Goal: Information Seeking & Learning: Learn about a topic

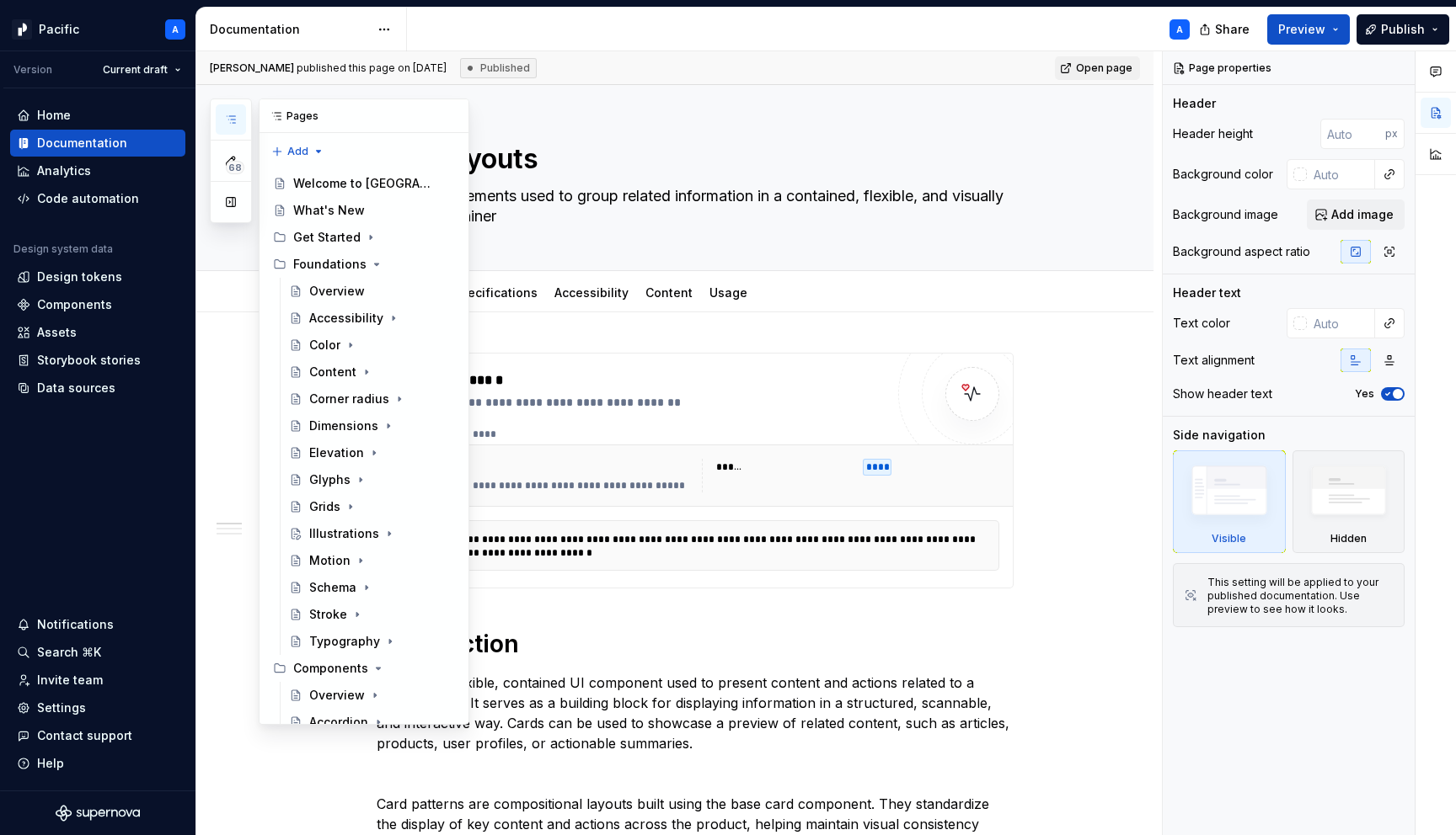
click at [238, 116] on button "button" at bounding box center [231, 120] width 31 height 31
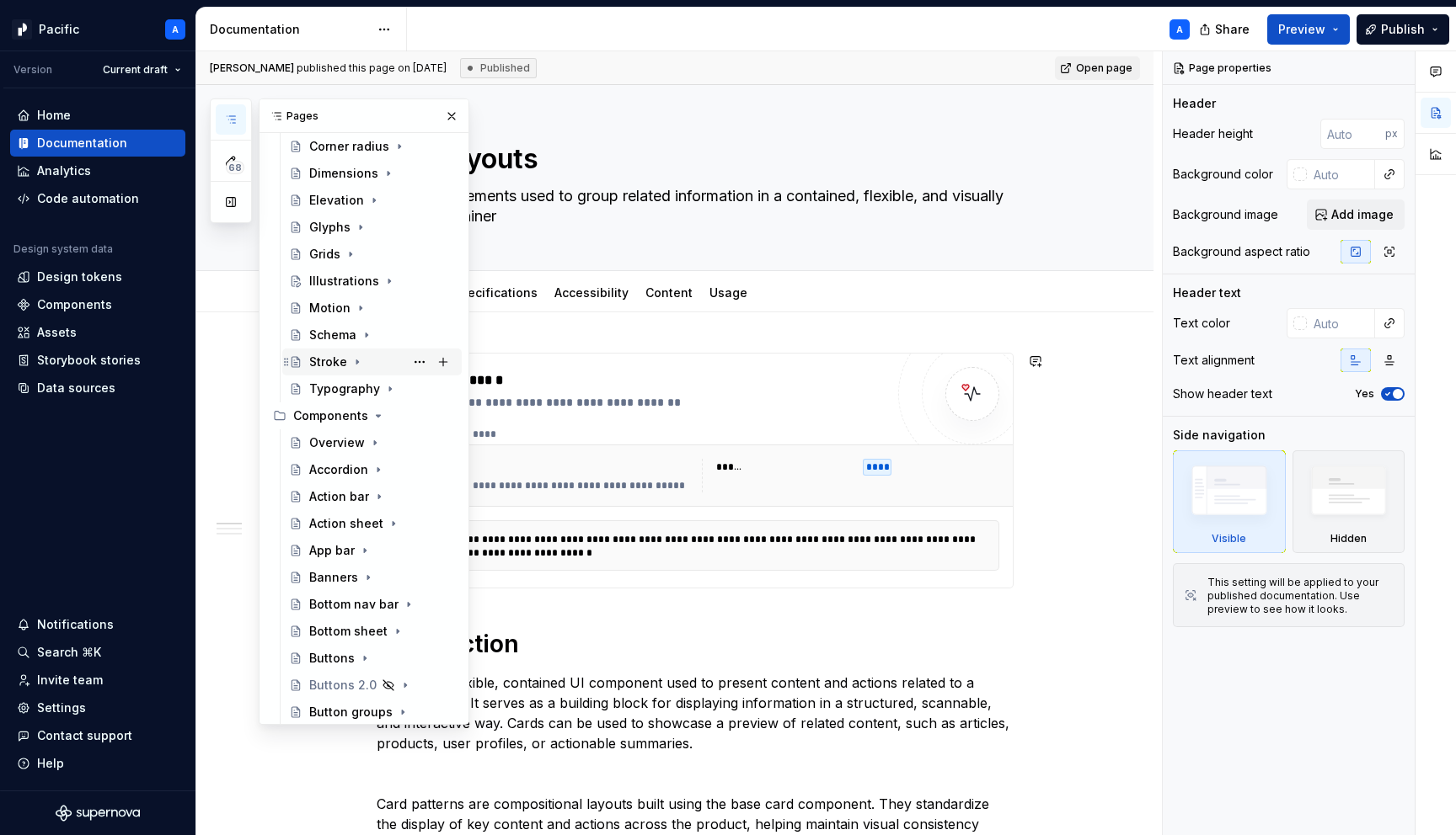
scroll to position [405, 0]
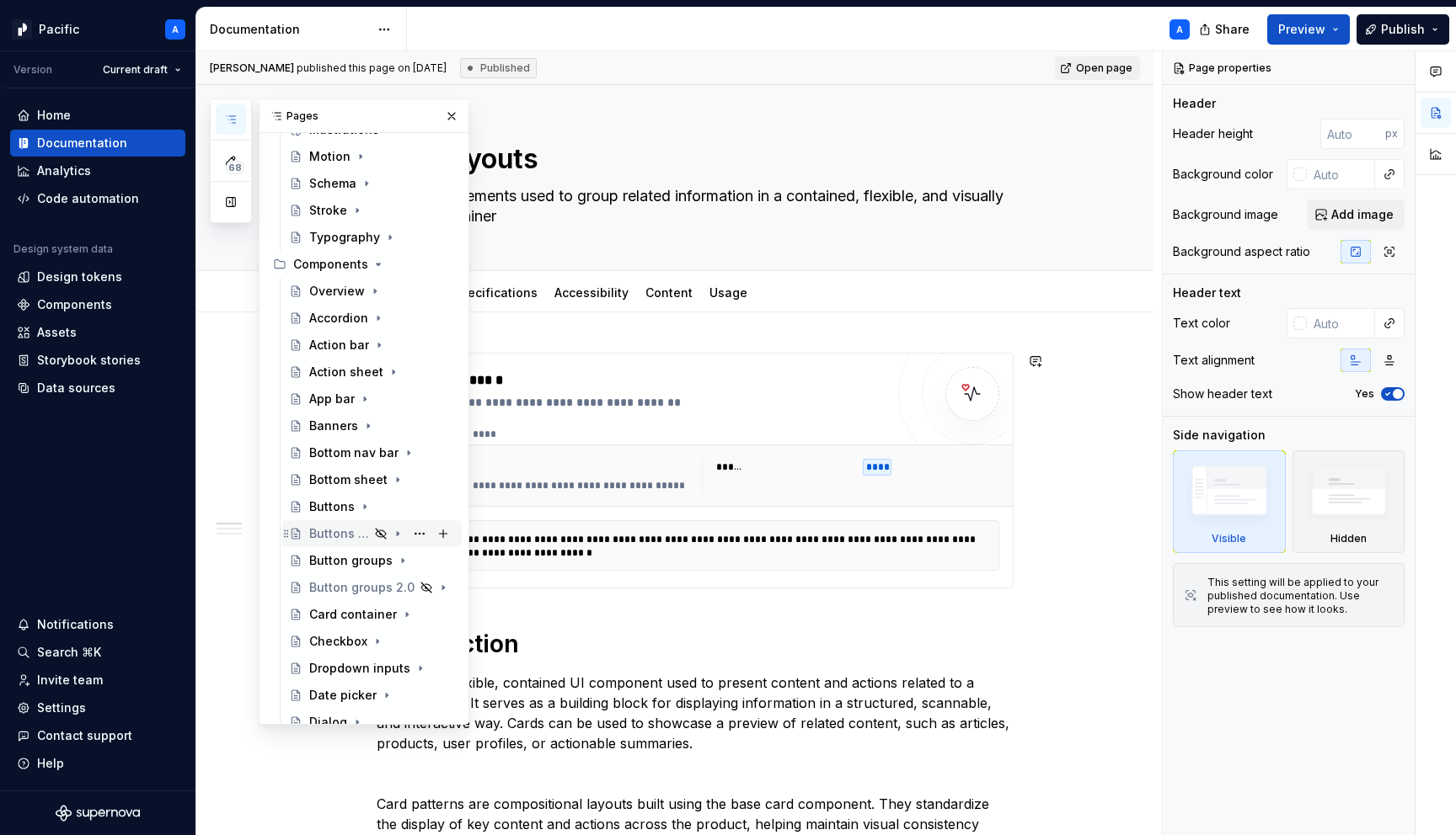
click at [334, 535] on div "Buttons 2.0" at bounding box center [339, 534] width 59 height 17
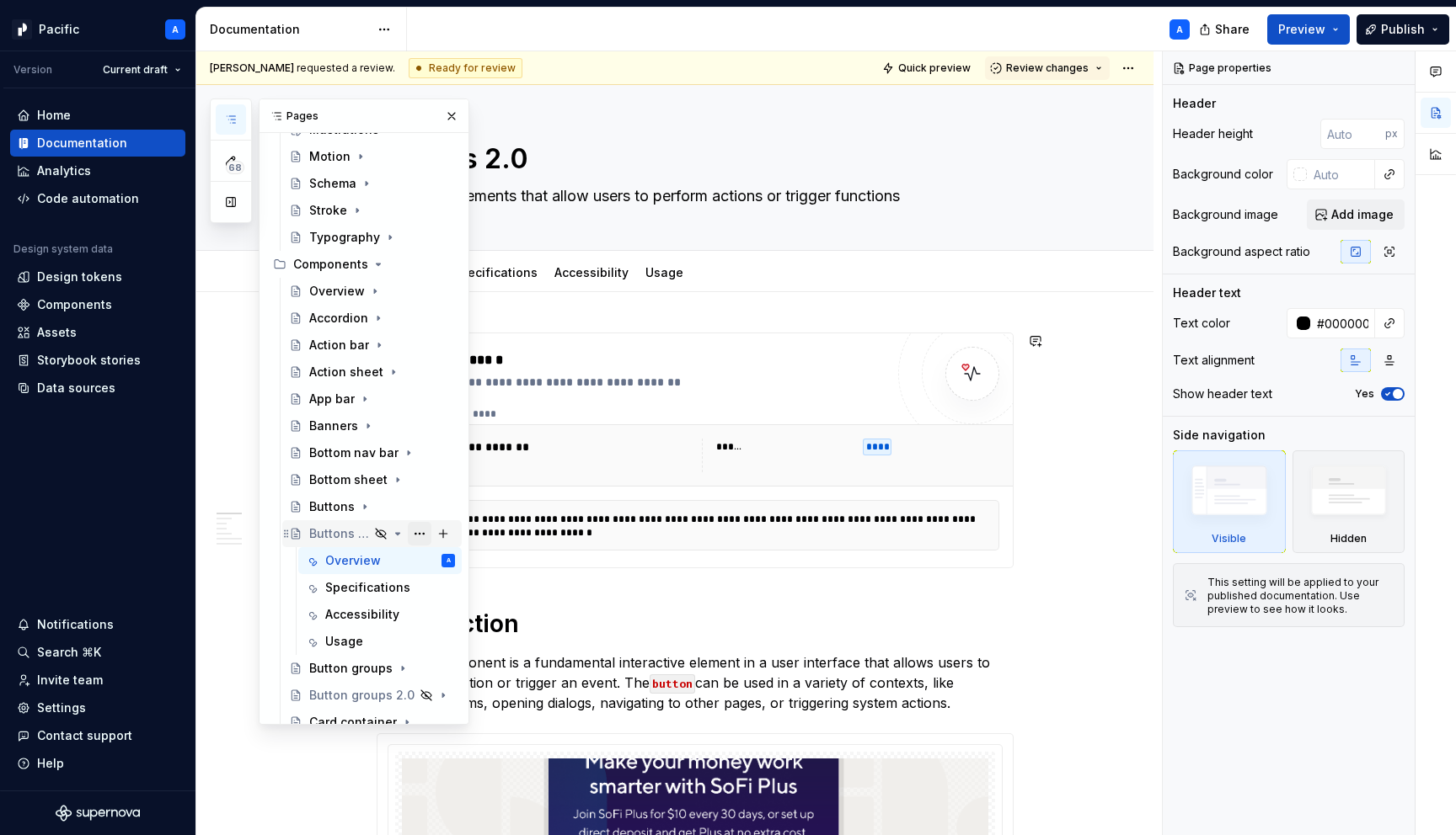
click at [417, 529] on button "Page tree" at bounding box center [419, 534] width 24 height 24
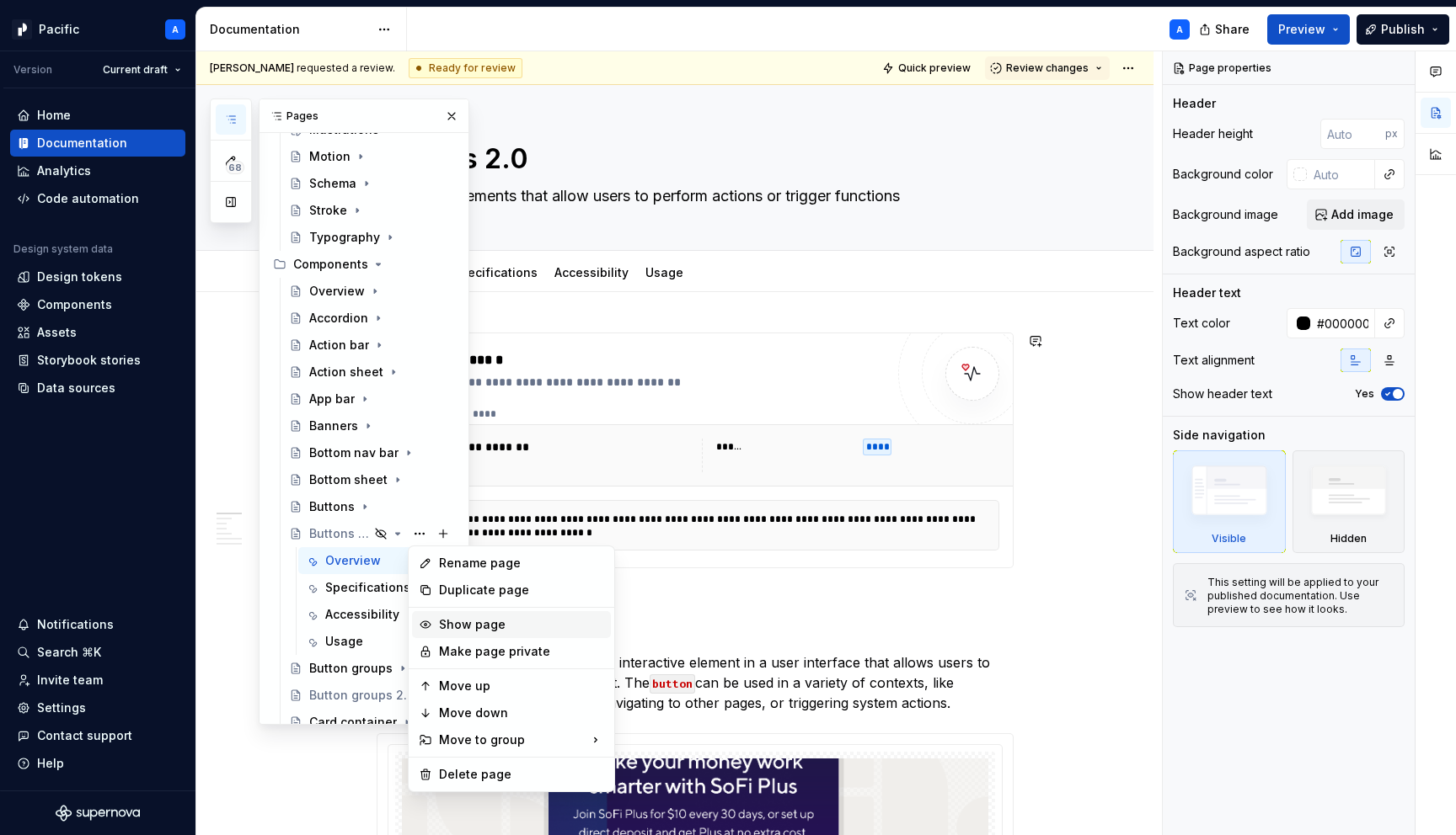
click at [464, 625] on div "Show page" at bounding box center [522, 625] width 165 height 17
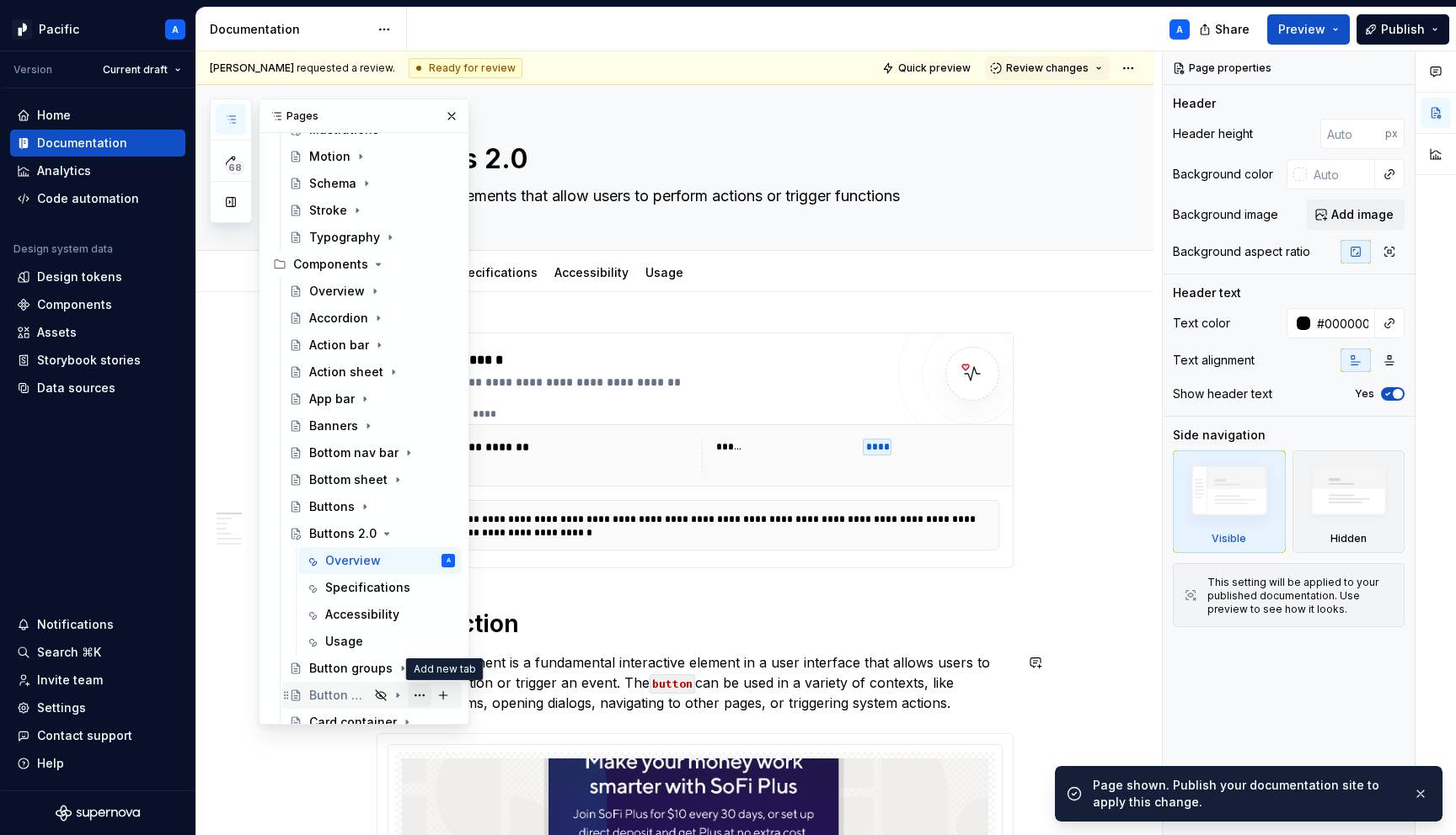
click at [426, 696] on button "Page tree" at bounding box center [419, 695] width 24 height 24
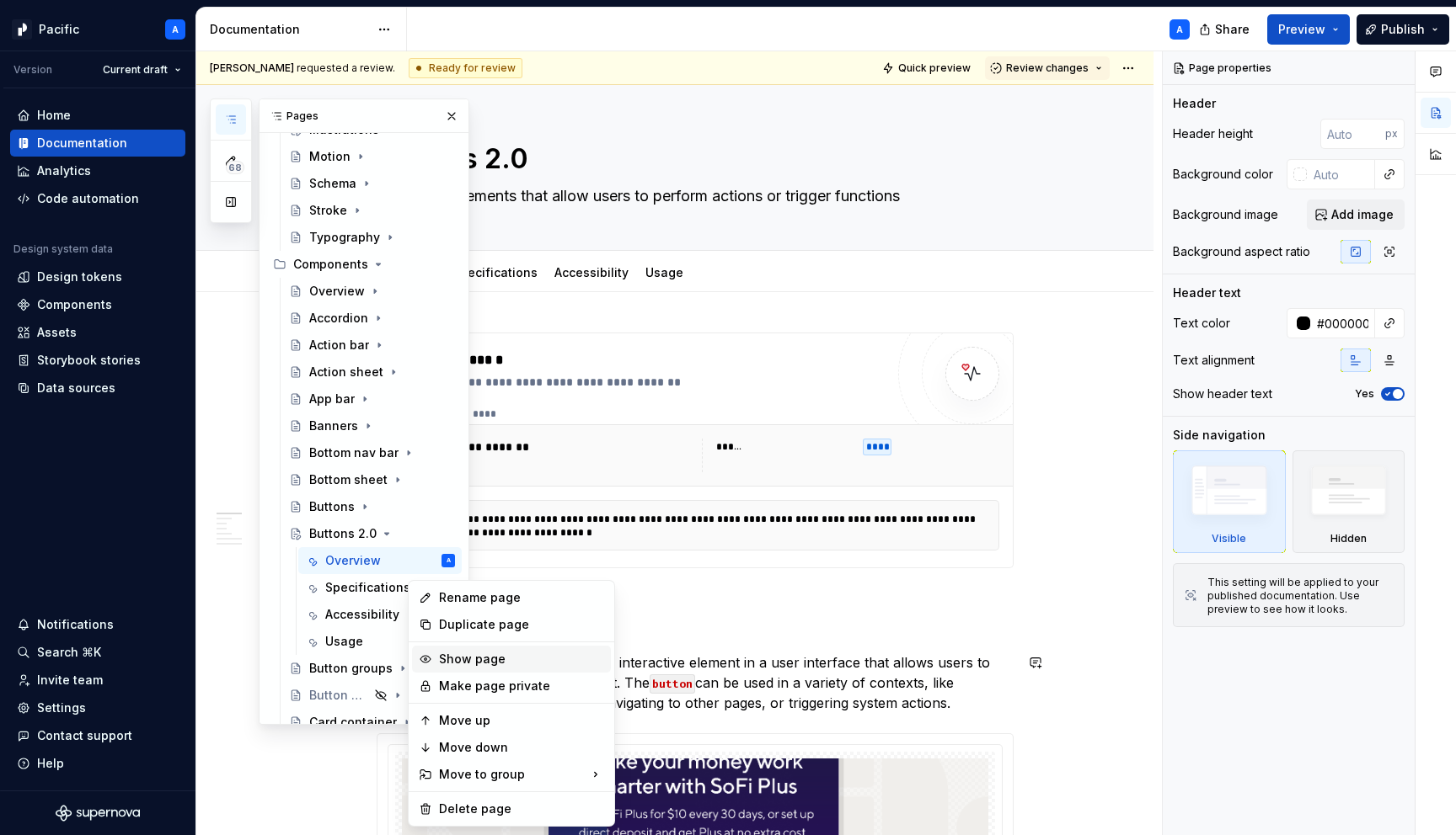
click at [442, 663] on div "Show page" at bounding box center [522, 660] width 165 height 17
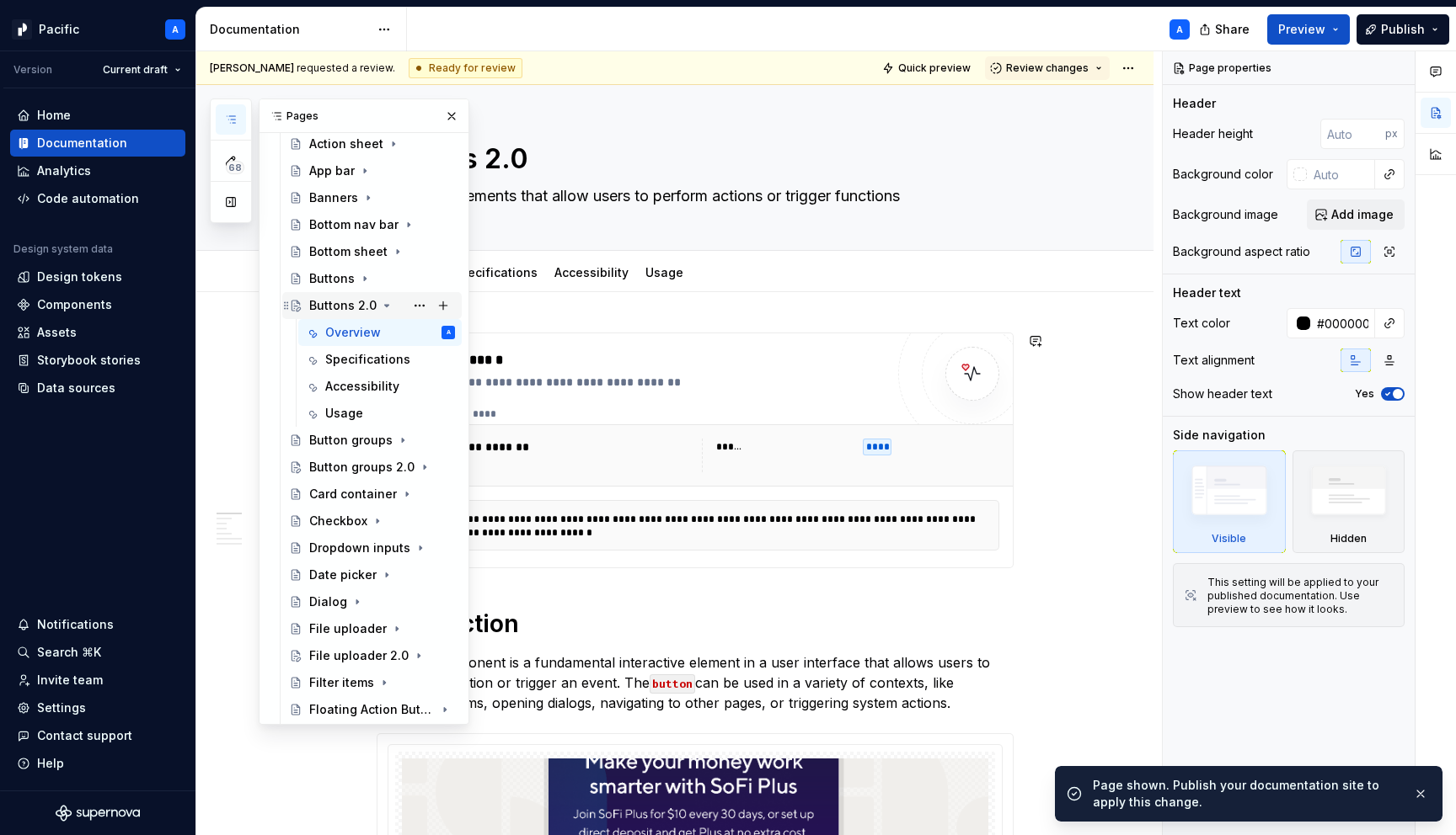
scroll to position [643, 0]
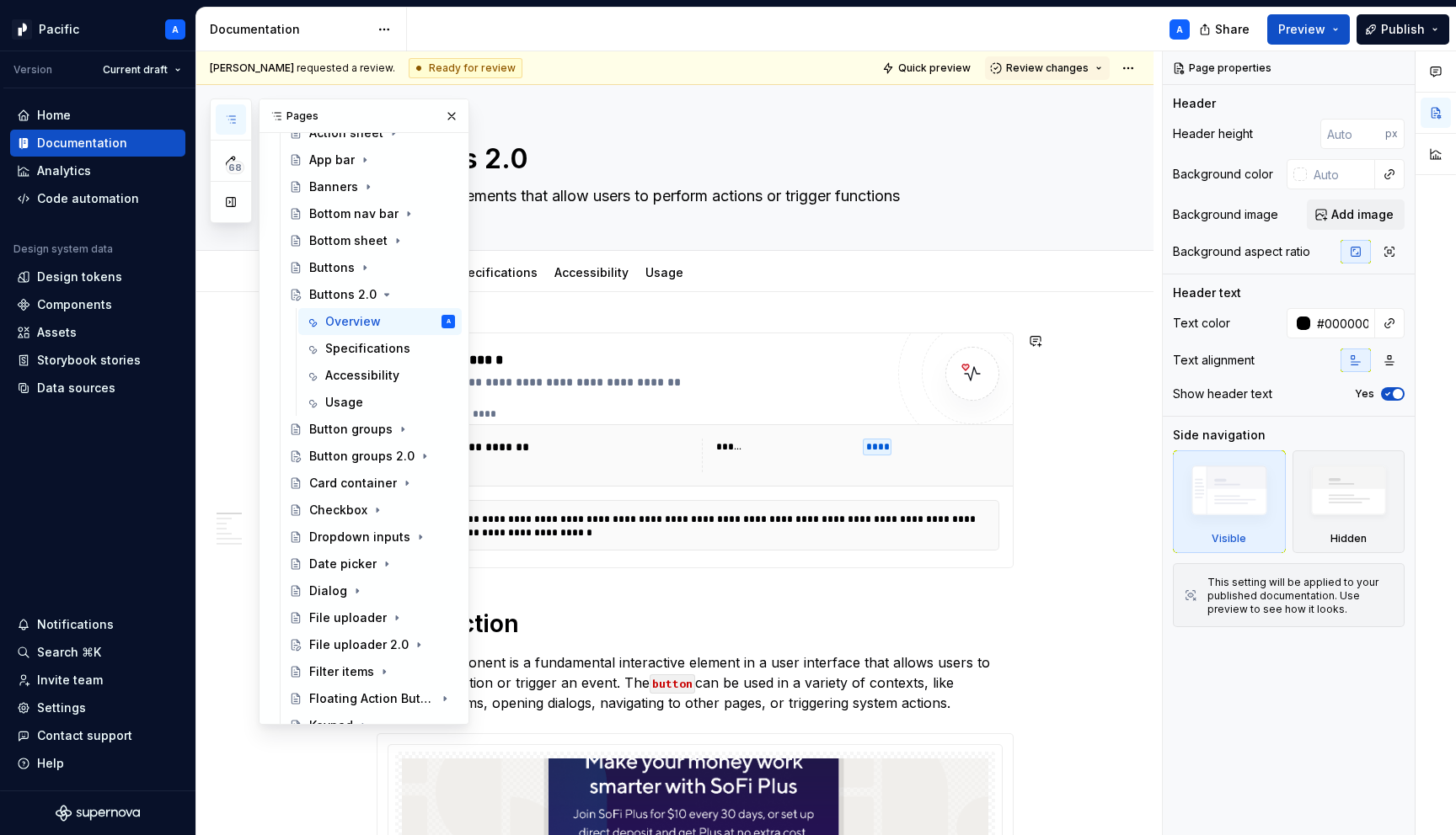
click at [237, 441] on div "68 Pages Add Accessibility guide for tree Page tree. Navigate the tree with the…" at bounding box center [340, 412] width 260 height 627
click at [452, 116] on button "button" at bounding box center [452, 116] width 24 height 24
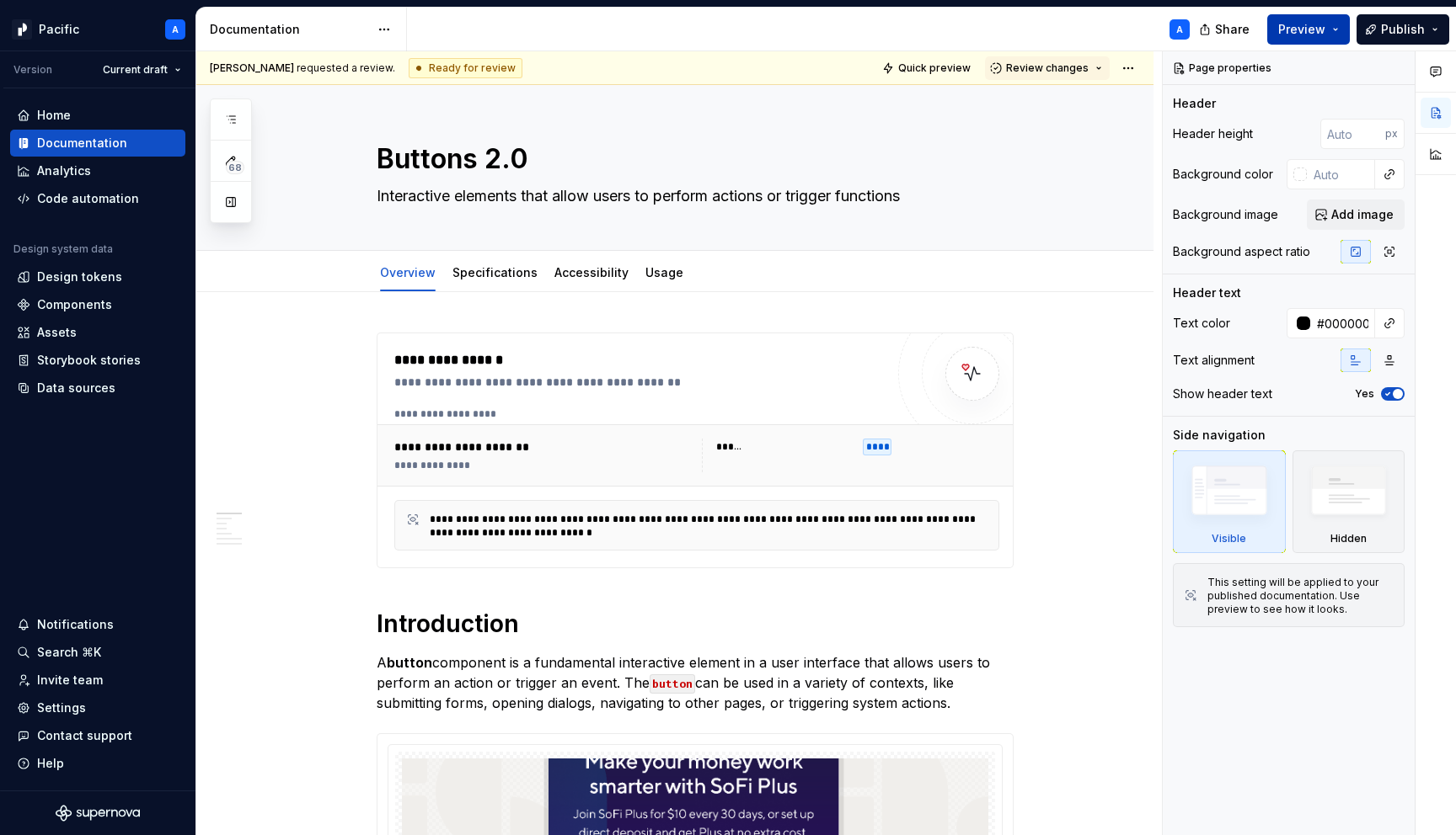
click at [1322, 34] on span "Preview" at bounding box center [1301, 30] width 47 height 17
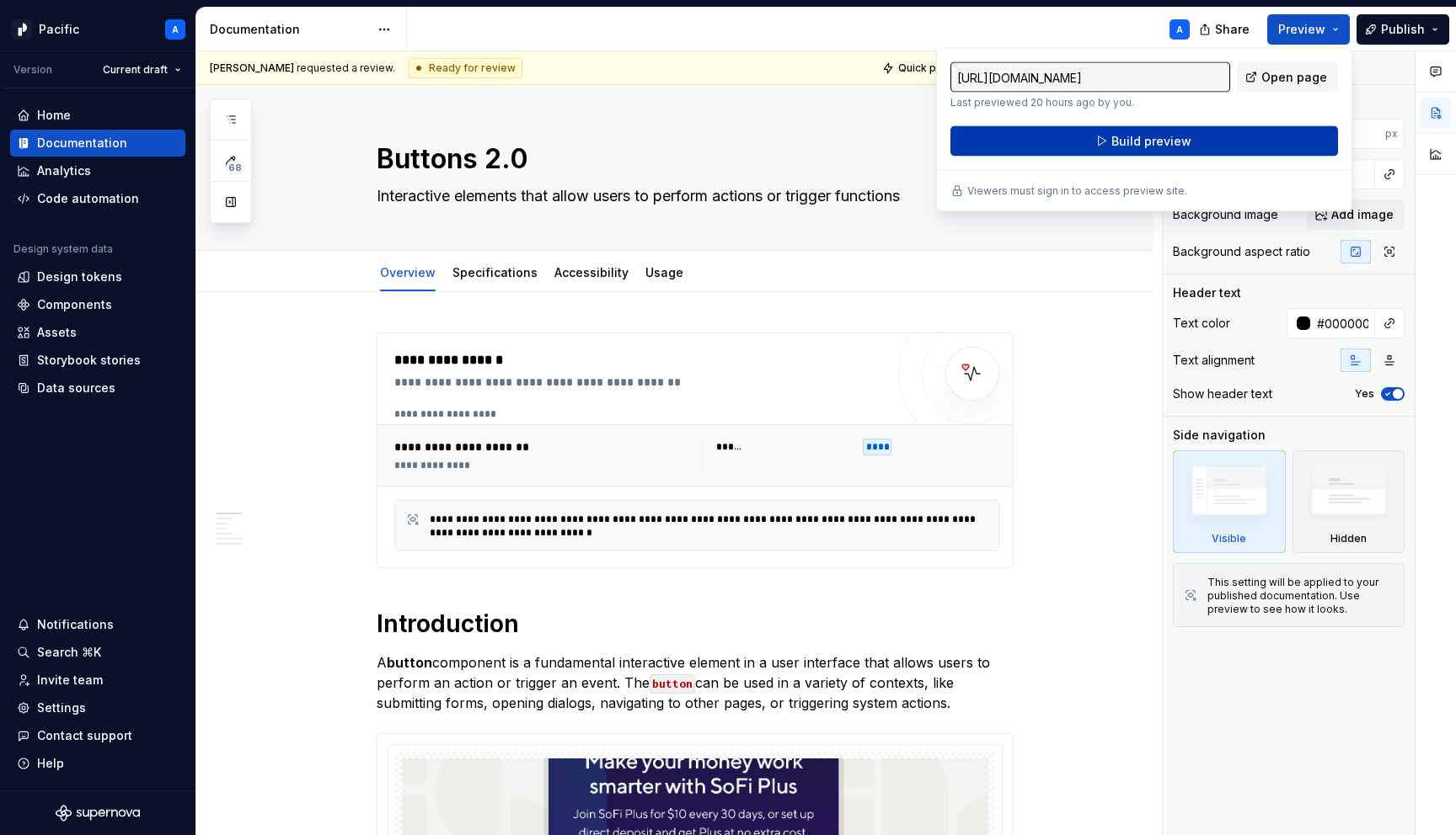
click at [1257, 140] on button "Build preview" at bounding box center [1144, 142] width 387 height 31
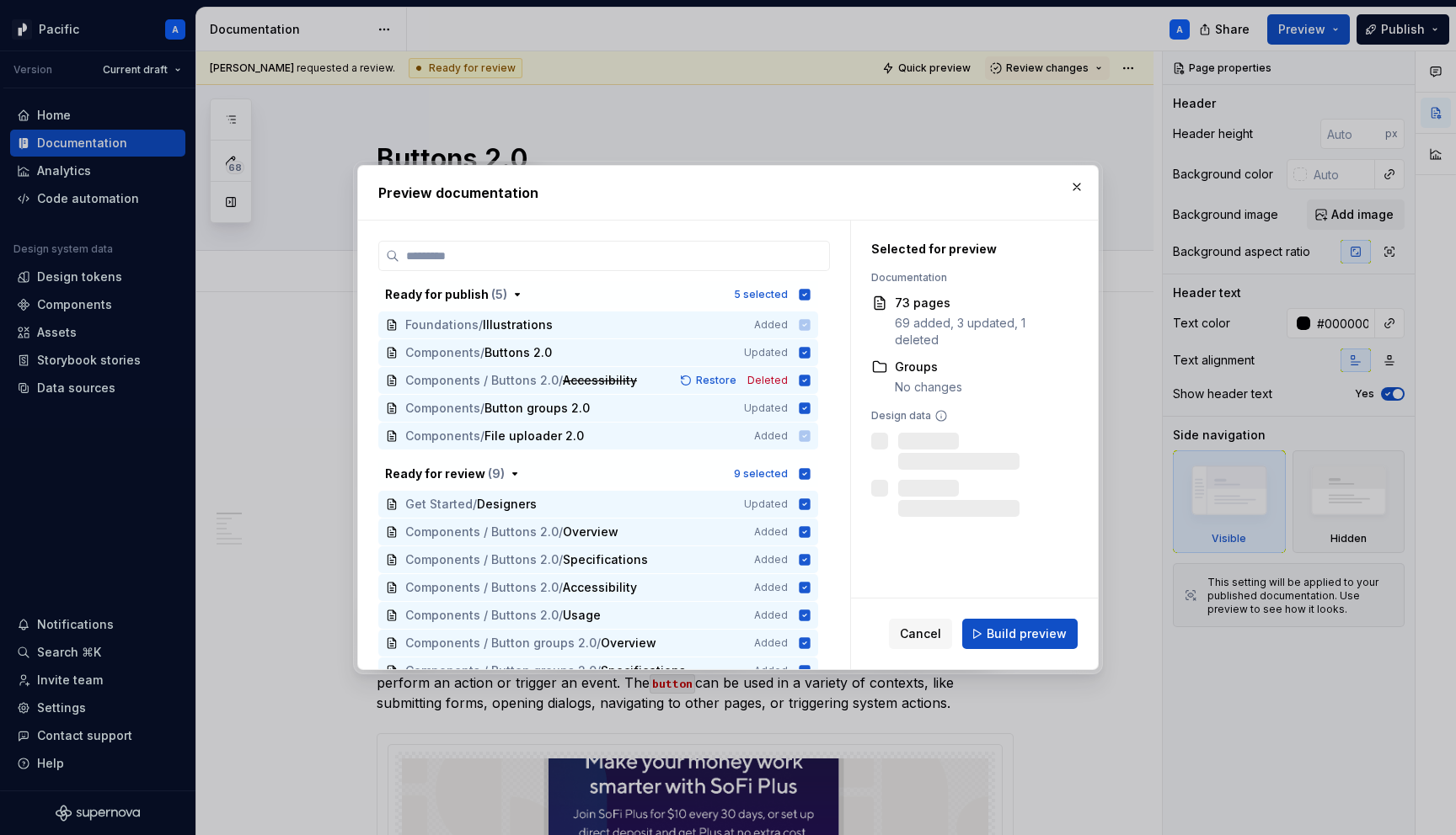
click at [1012, 657] on div "Cancel Build preview" at bounding box center [974, 635] width 247 height 71
click at [1014, 647] on button "Build preview" at bounding box center [1020, 635] width 115 height 31
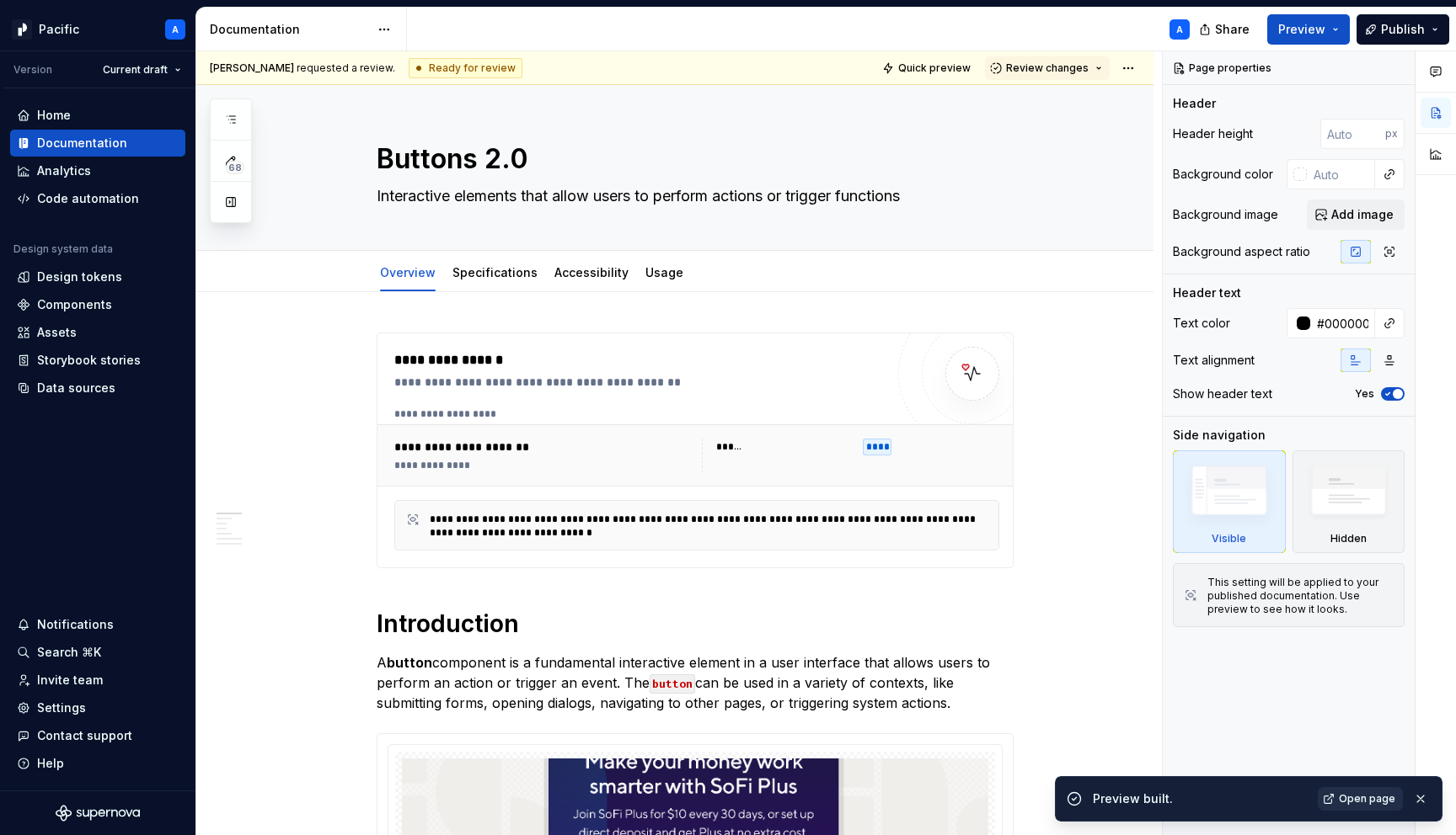
click at [1373, 802] on span "Open page" at bounding box center [1367, 800] width 57 height 13
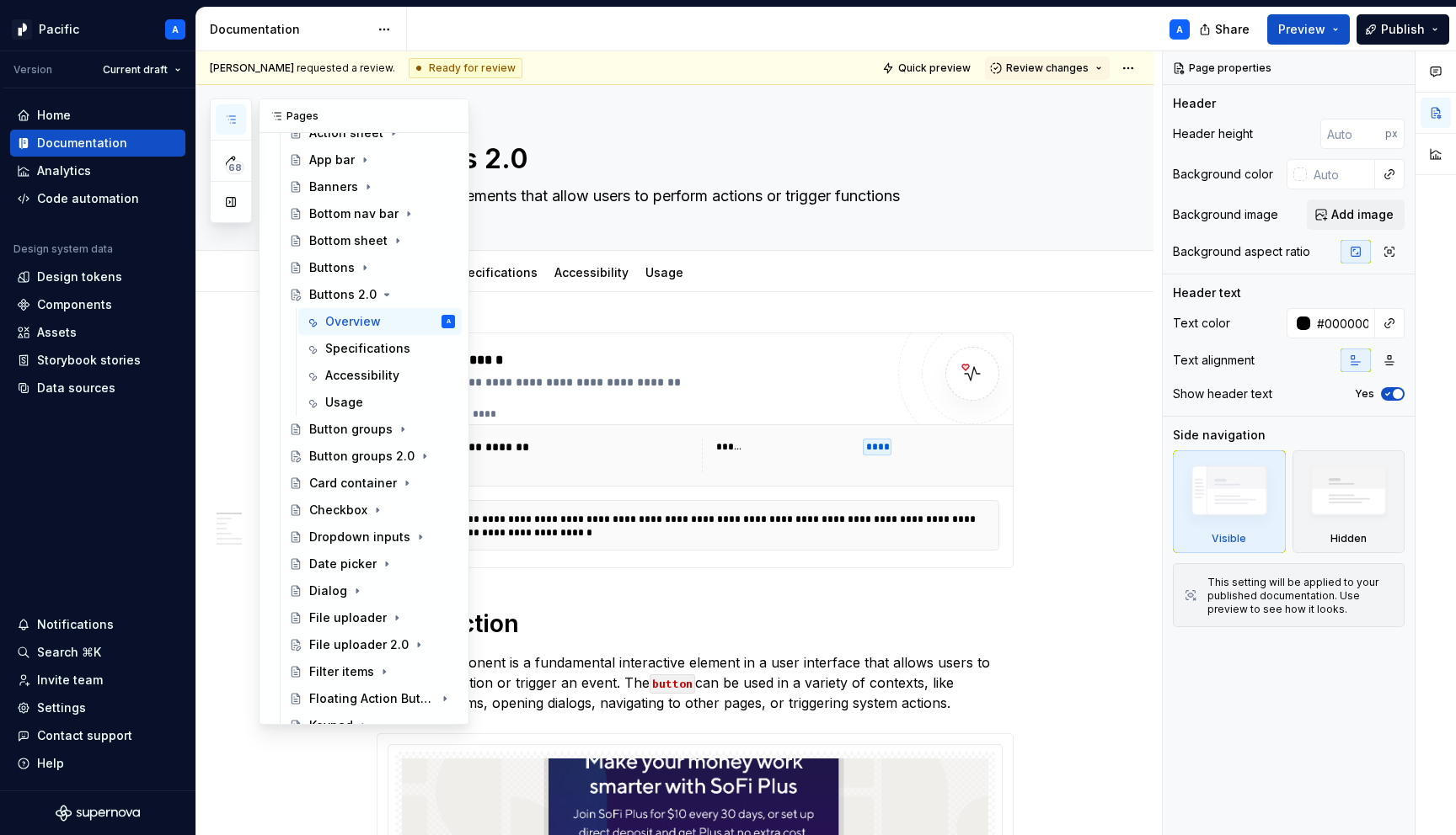
click at [233, 119] on icon "button" at bounding box center [231, 120] width 13 height 13
click at [358, 457] on div "Button groups 2.0" at bounding box center [348, 456] width 79 height 17
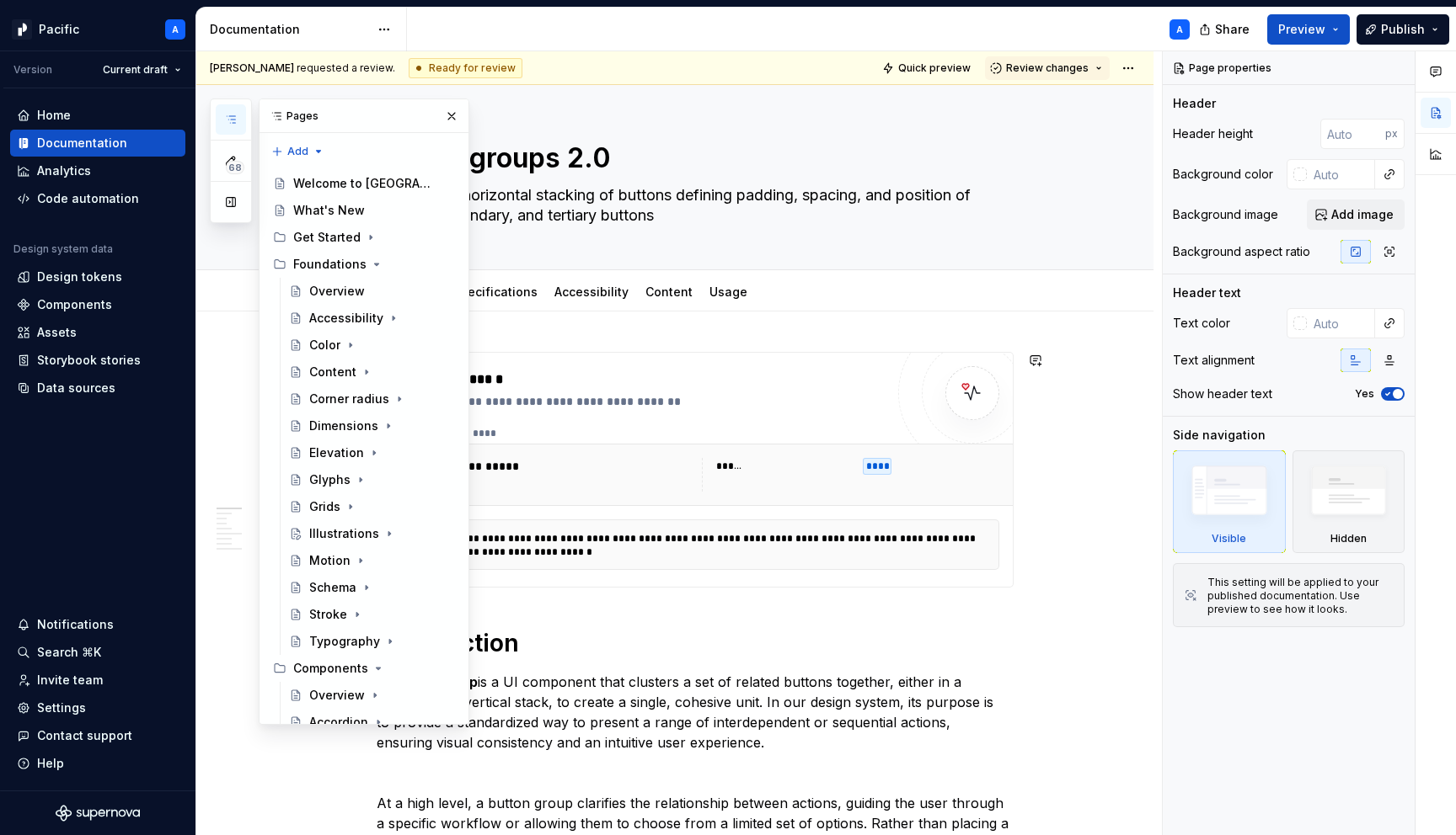
click at [654, 534] on div "**********" at bounding box center [709, 545] width 558 height 27
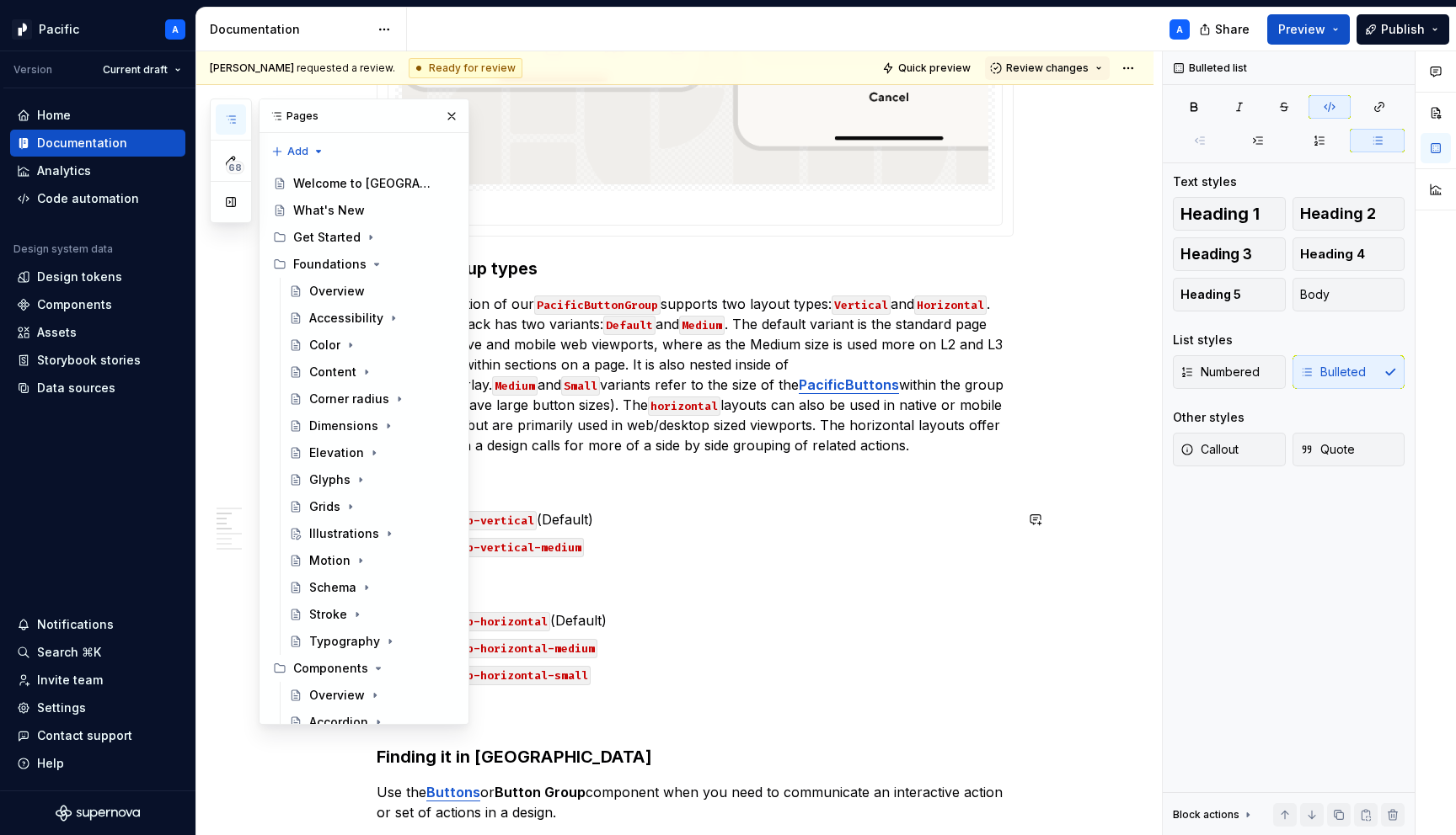
click at [658, 537] on p "buttonGroup-vertical-medium" at bounding box center [705, 546] width 617 height 20
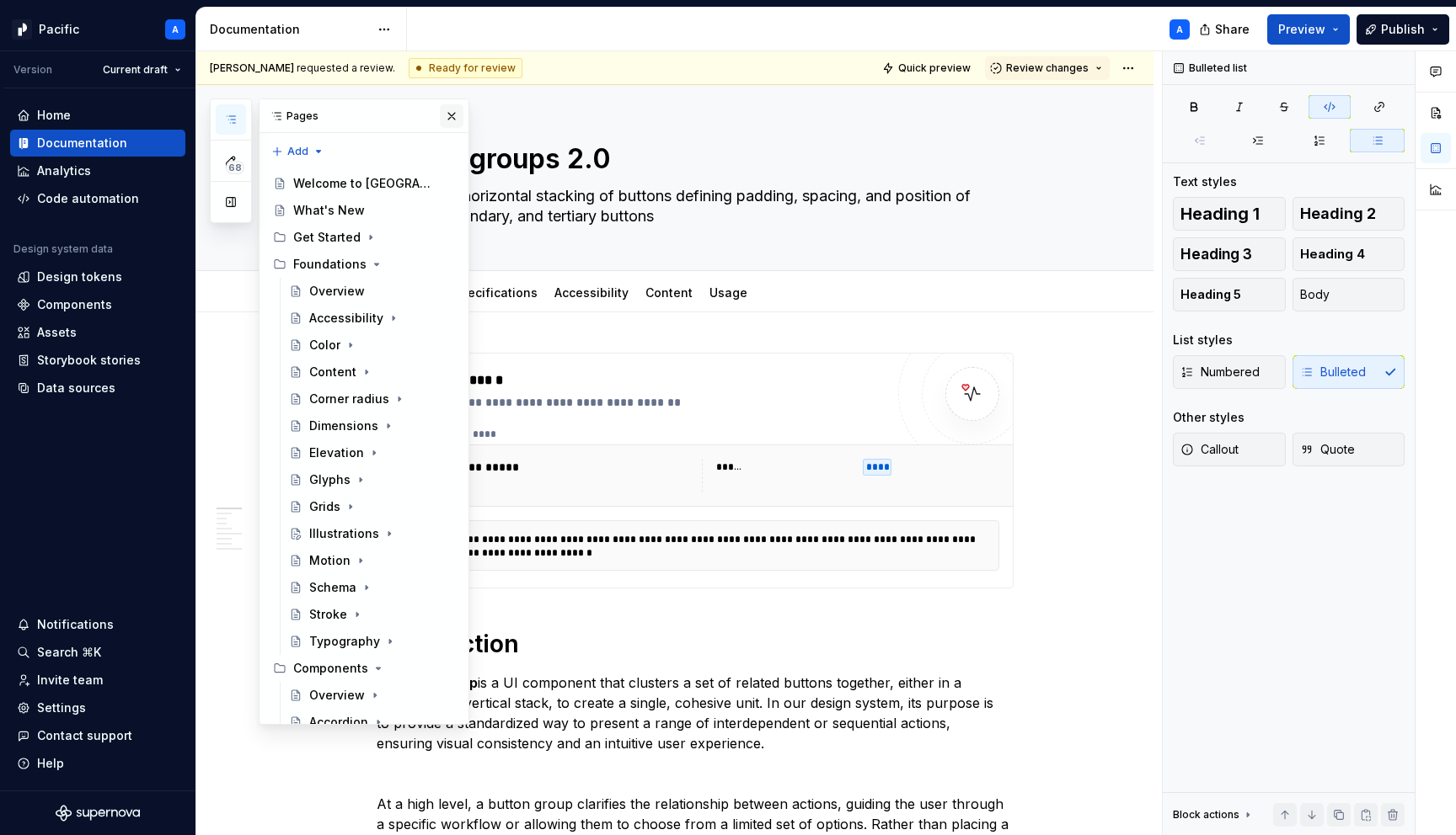
click at [451, 117] on button "button" at bounding box center [452, 116] width 24 height 24
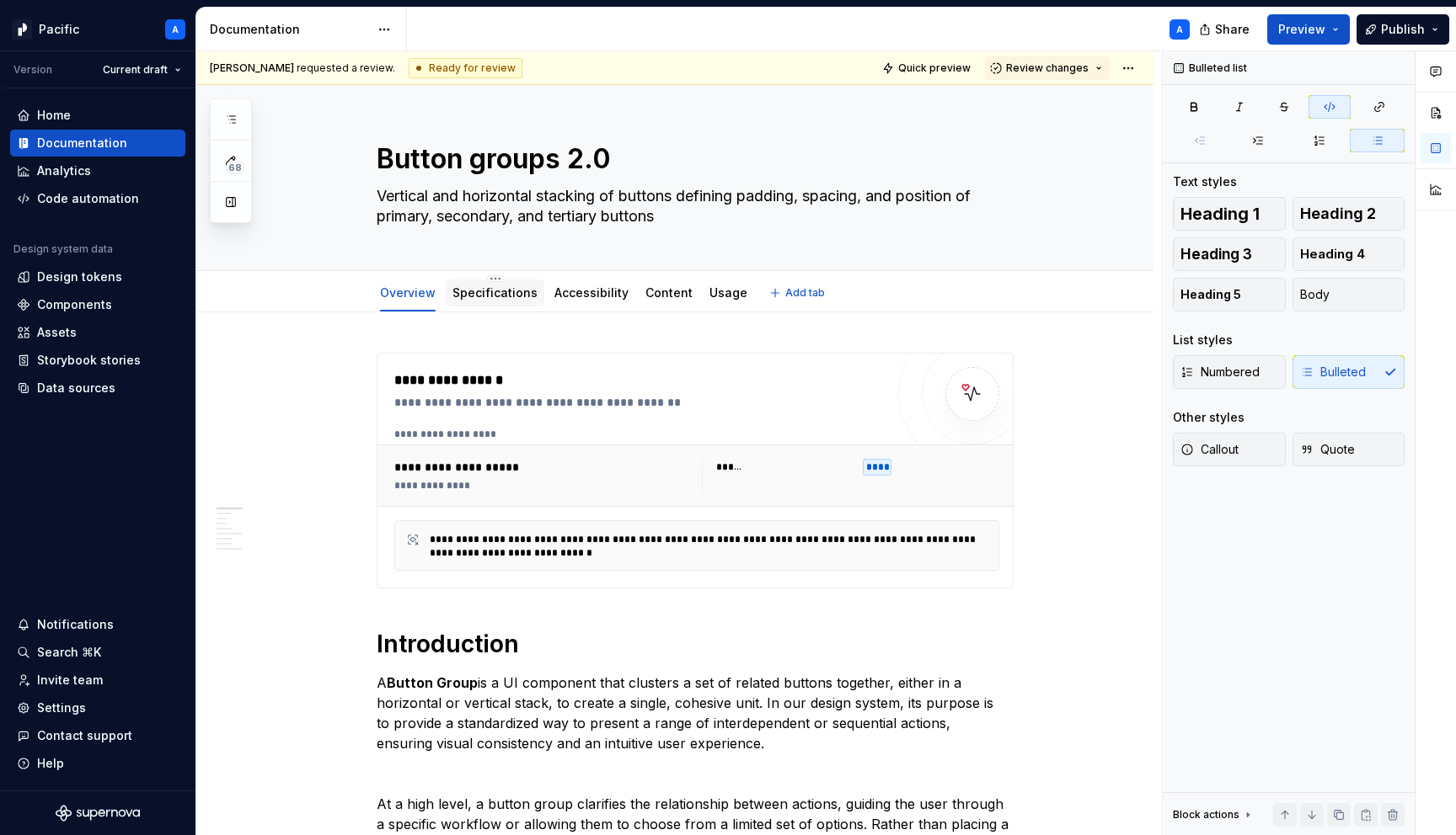
click at [514, 293] on link "Specifications" at bounding box center [495, 292] width 85 height 14
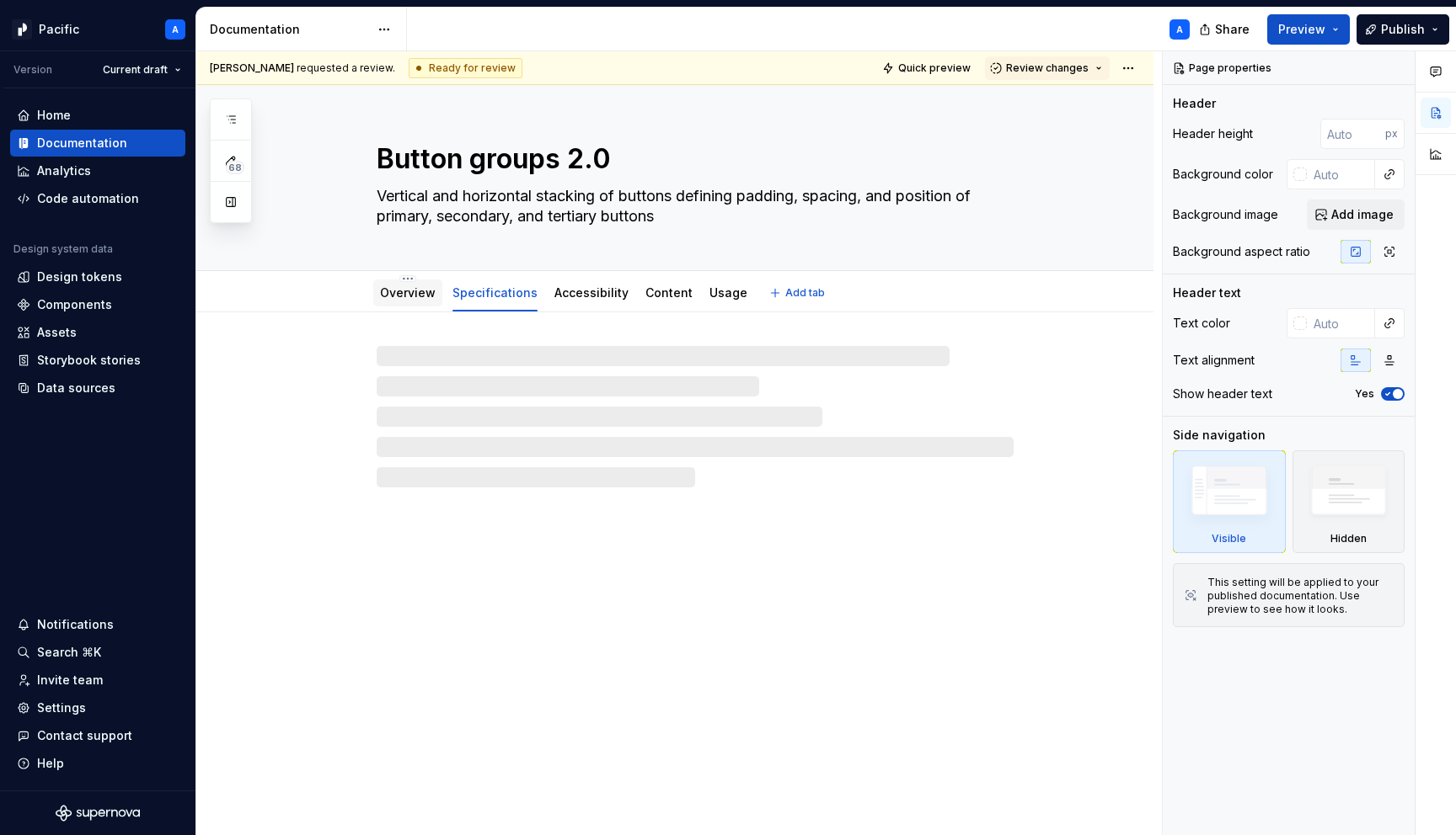
click at [416, 297] on link "Overview" at bounding box center [408, 292] width 56 height 14
click at [230, 116] on icon "button" at bounding box center [230, 119] width 9 height 7
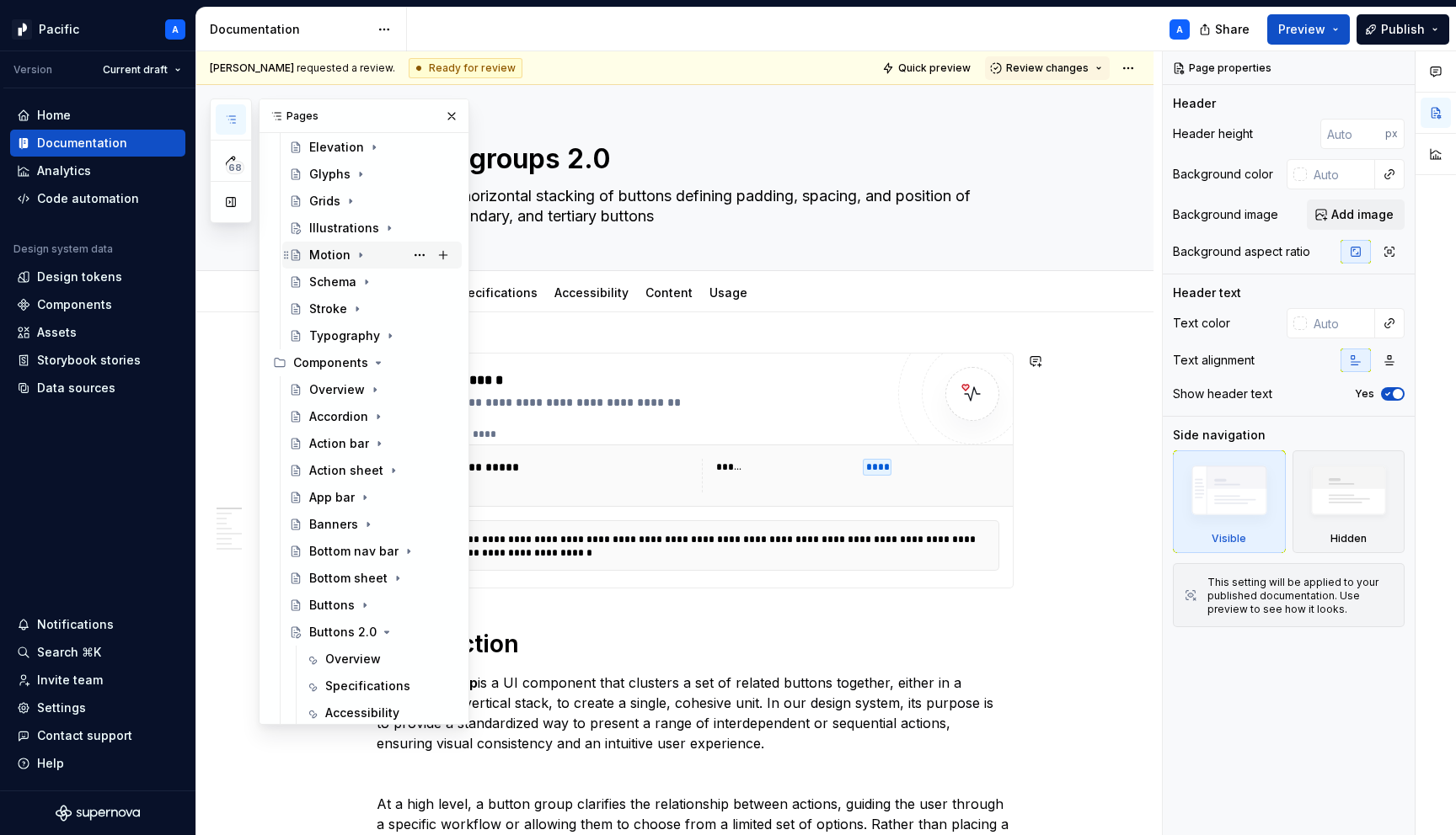
scroll to position [314, 0]
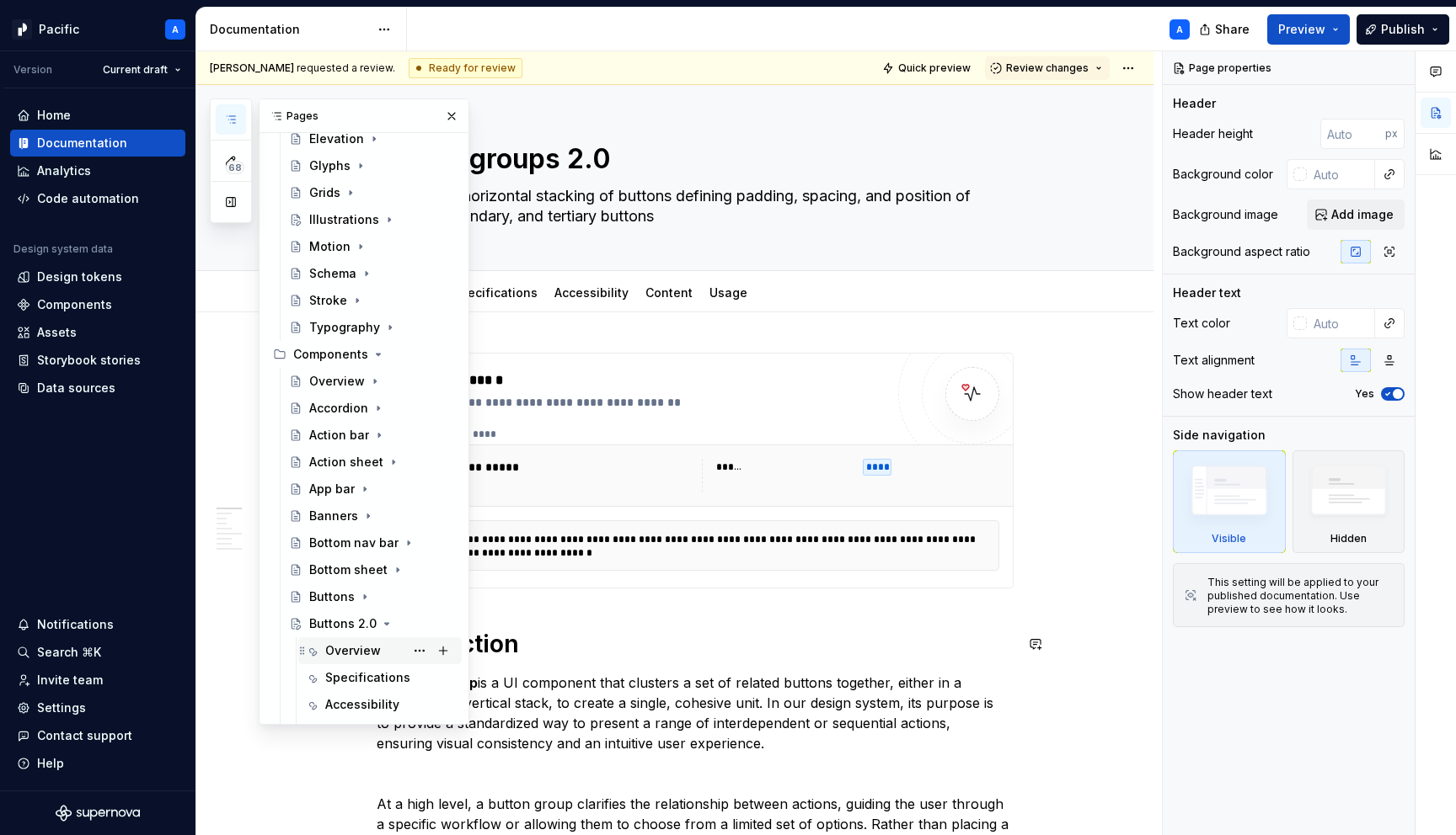
click at [376, 649] on div "Overview" at bounding box center [353, 651] width 56 height 17
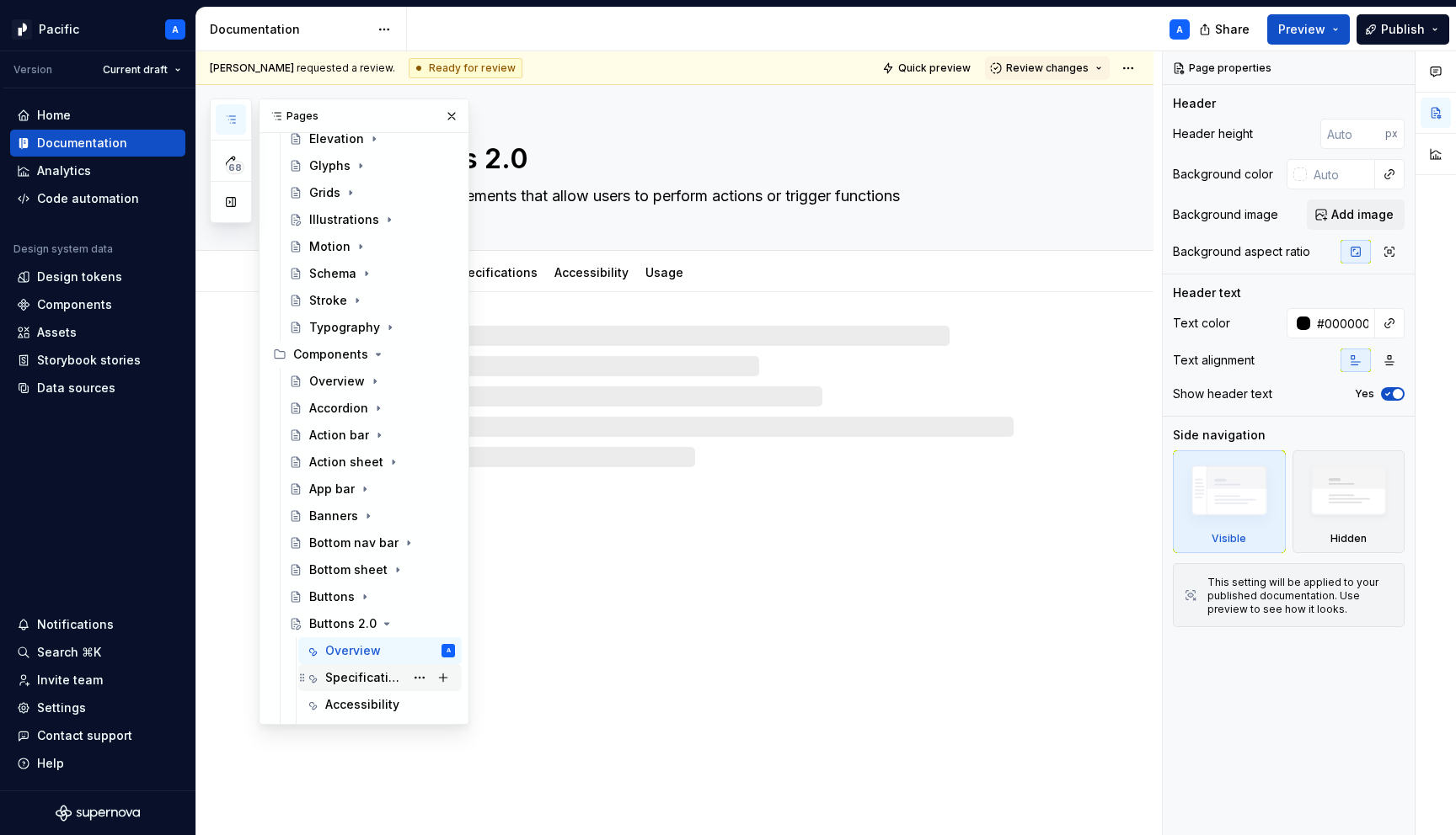
click at [381, 670] on div "Specifications" at bounding box center [364, 678] width 80 height 17
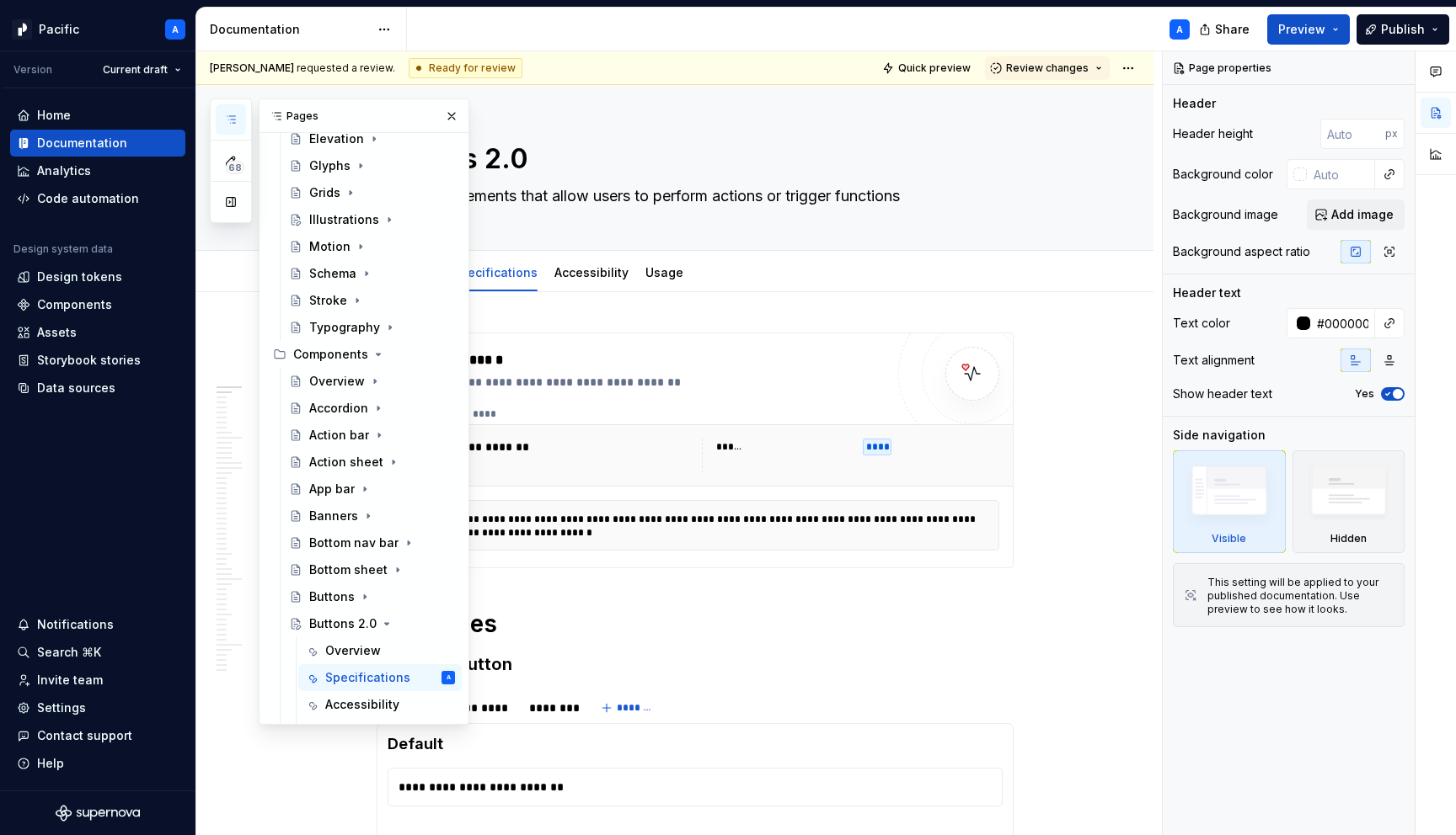
click at [637, 43] on div "A" at bounding box center [805, 30] width 796 height 44
click at [454, 121] on button "button" at bounding box center [452, 116] width 24 height 24
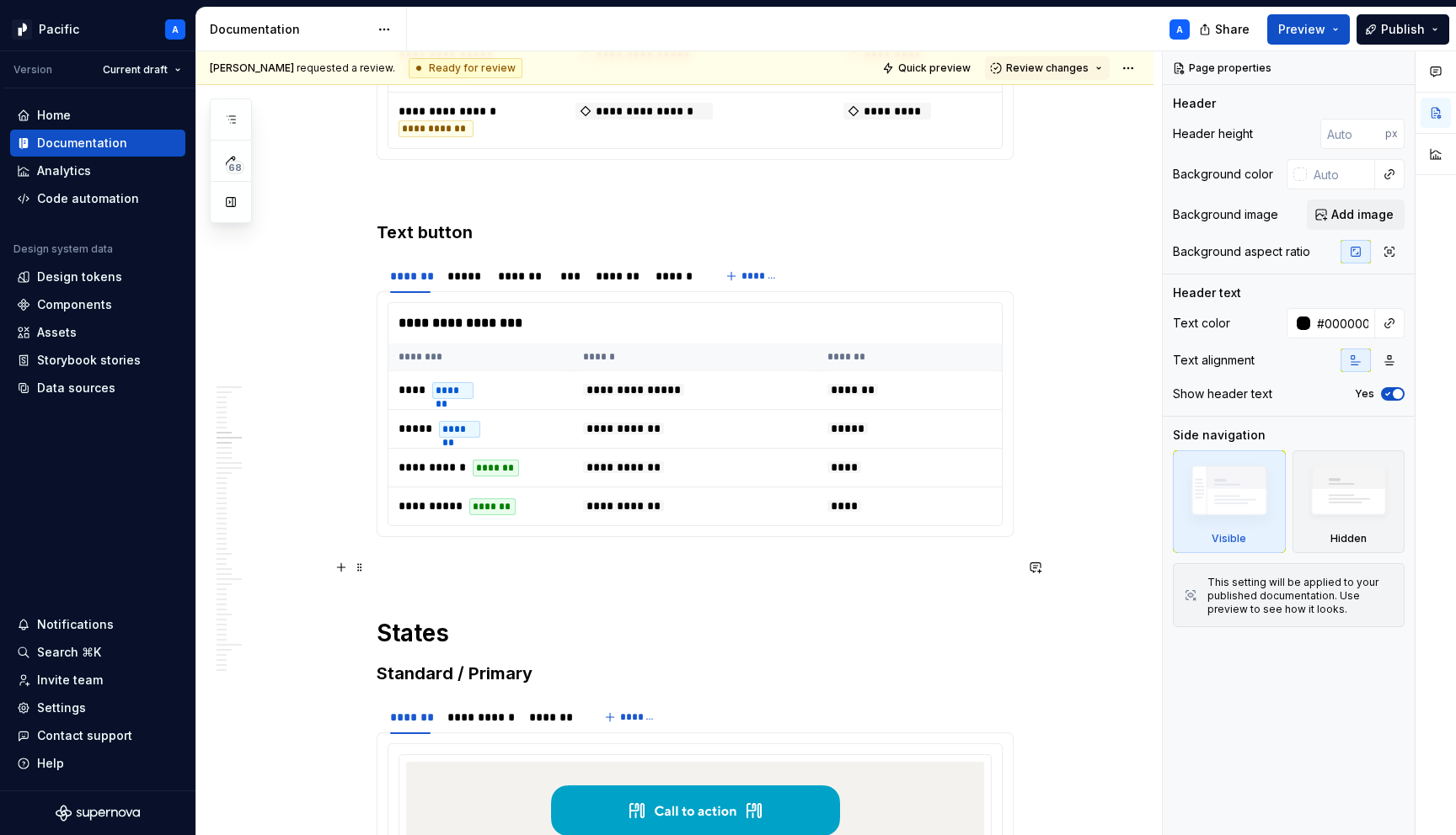
scroll to position [2727, 0]
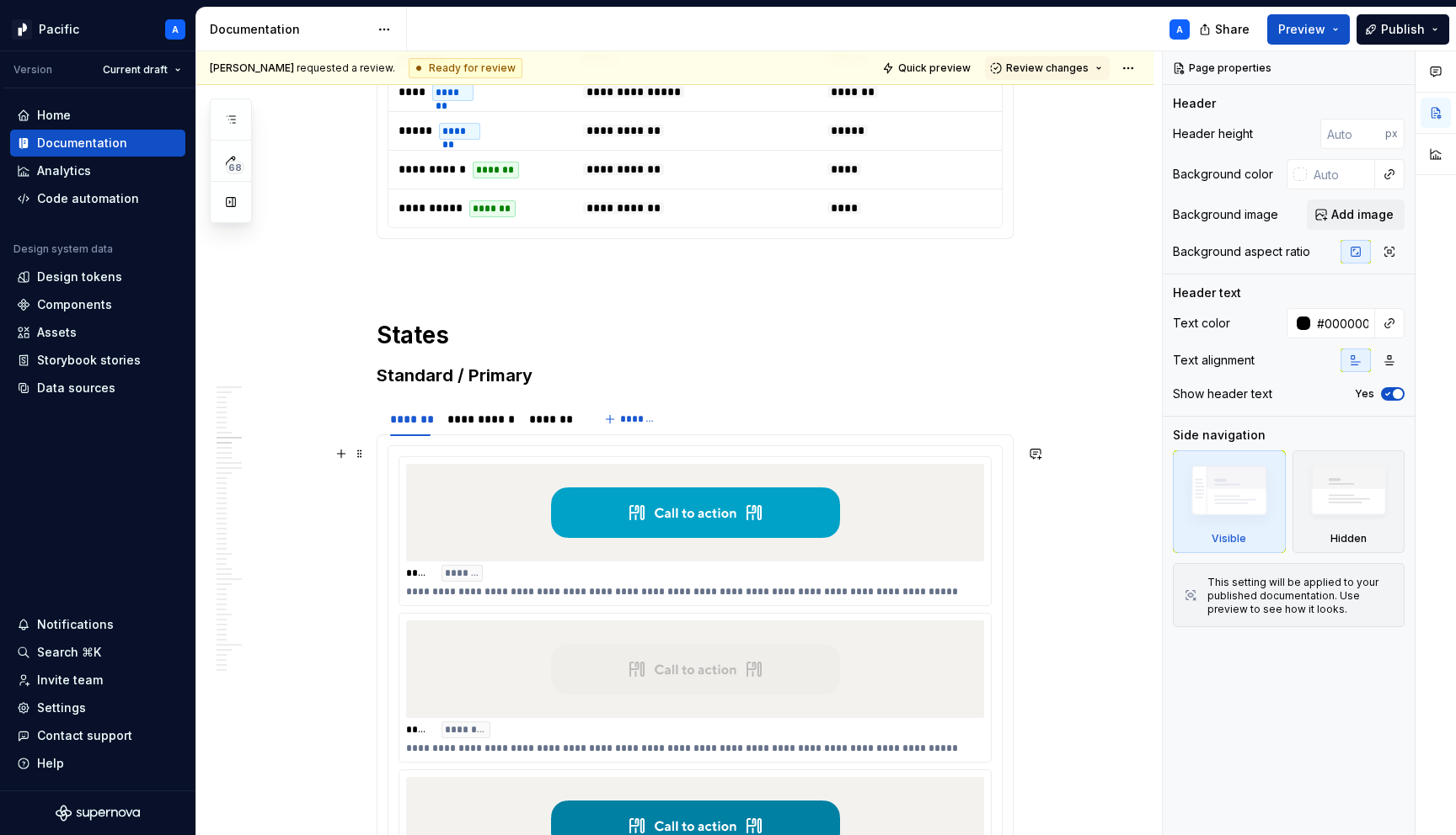
click at [567, 537] on img at bounding box center [694, 513] width 289 height 84
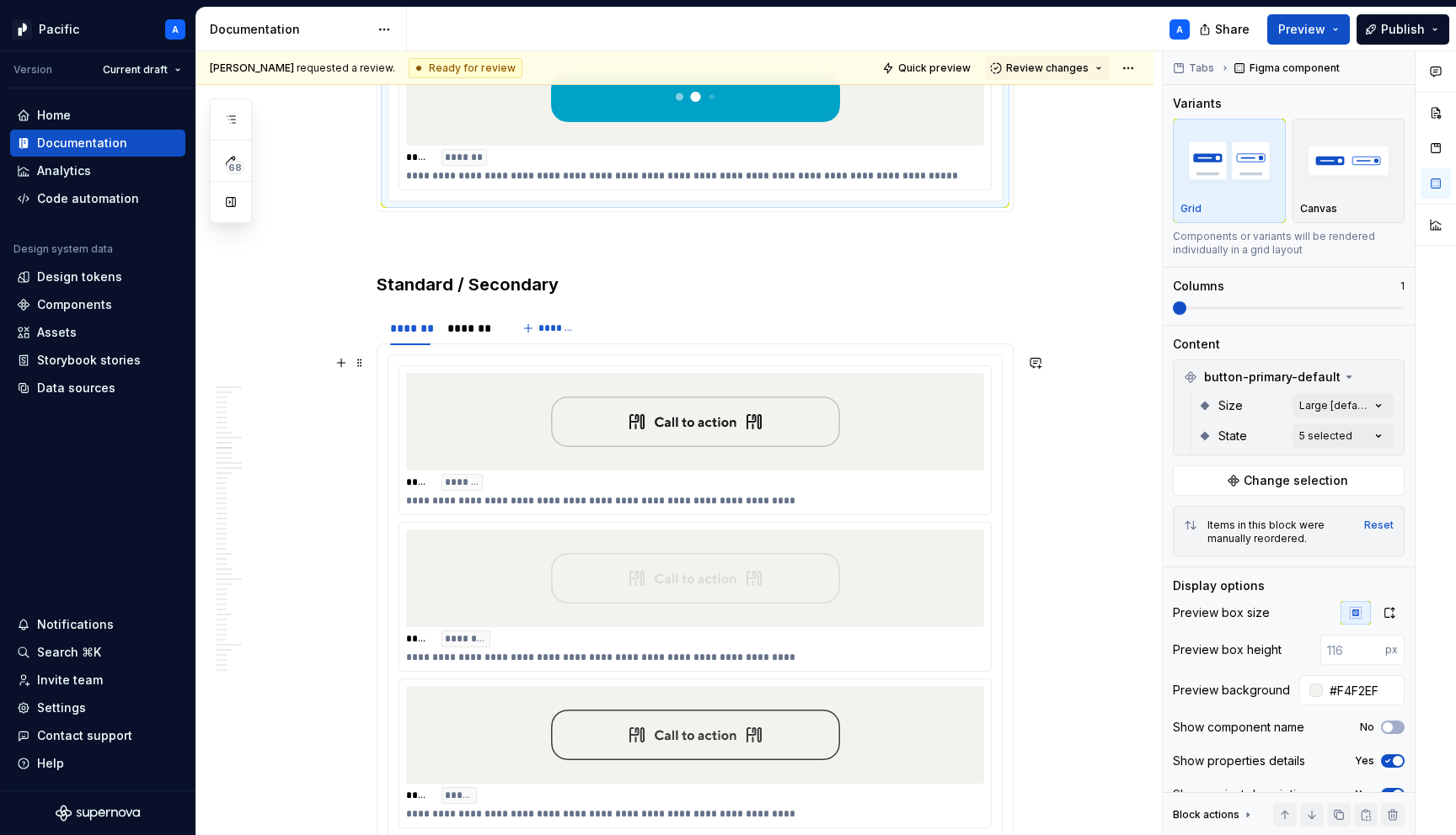
click at [567, 537] on img at bounding box center [694, 579] width 289 height 84
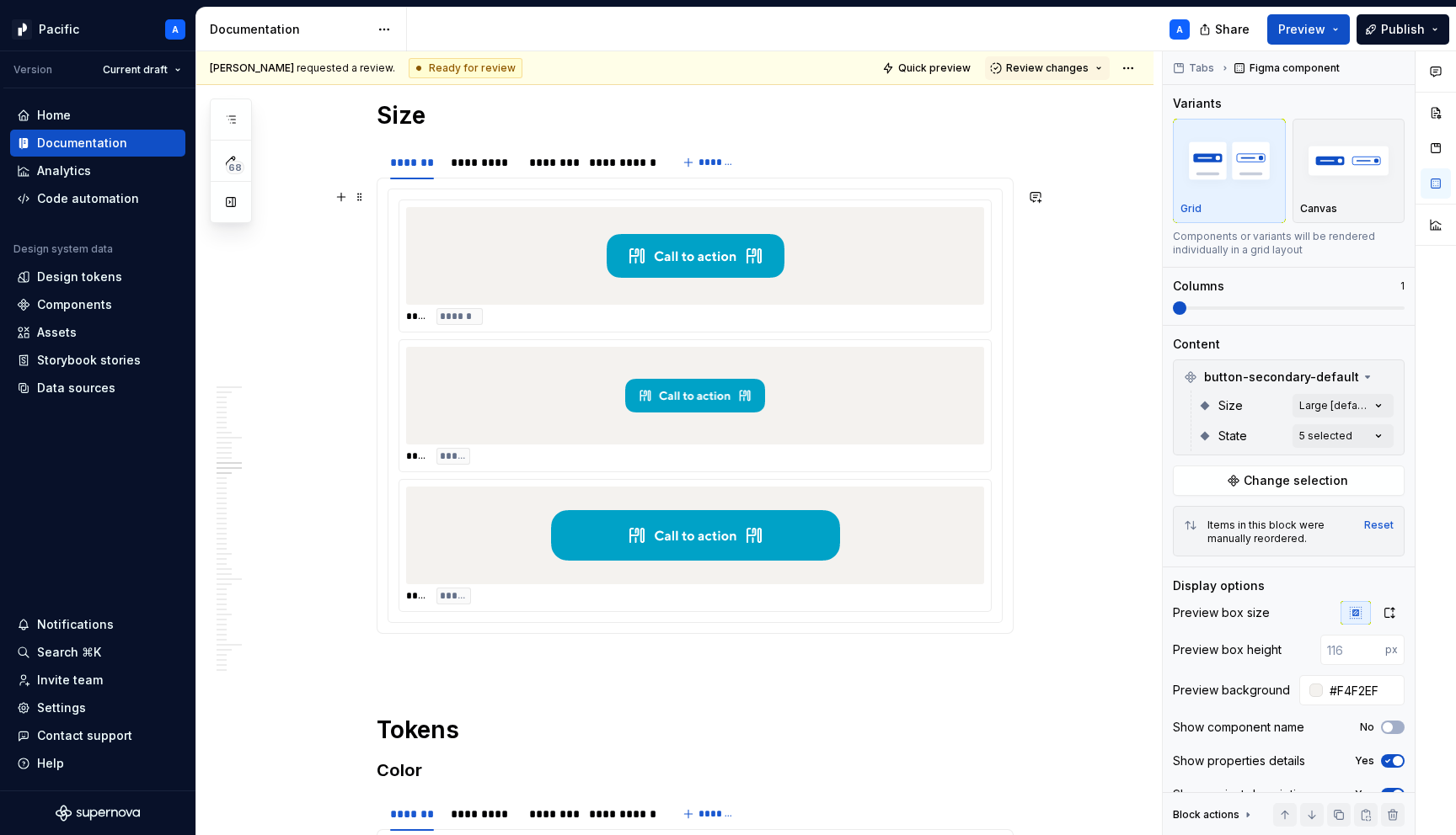
scroll to position [6275, 0]
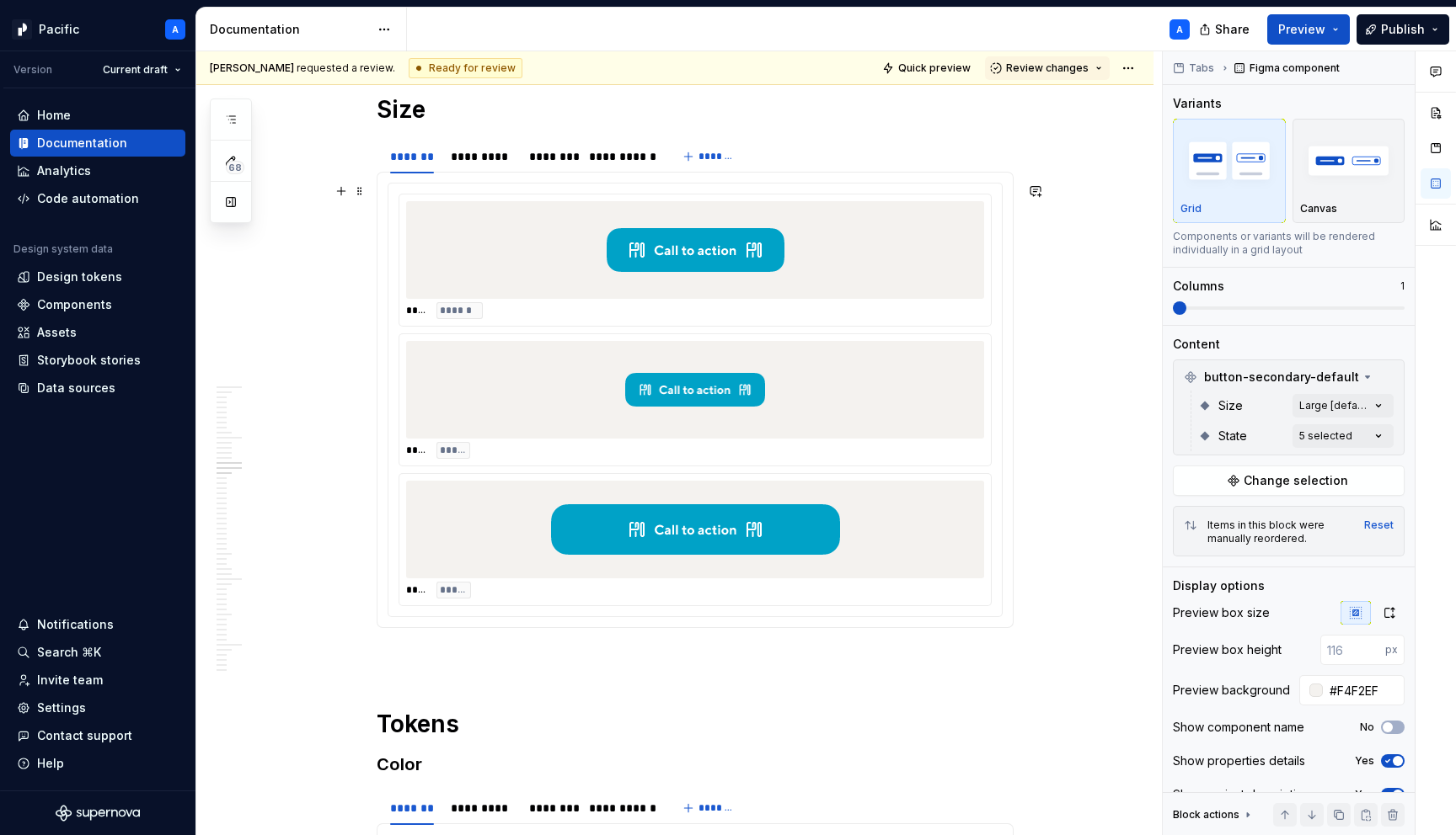
click at [566, 482] on div at bounding box center [694, 530] width 578 height 98
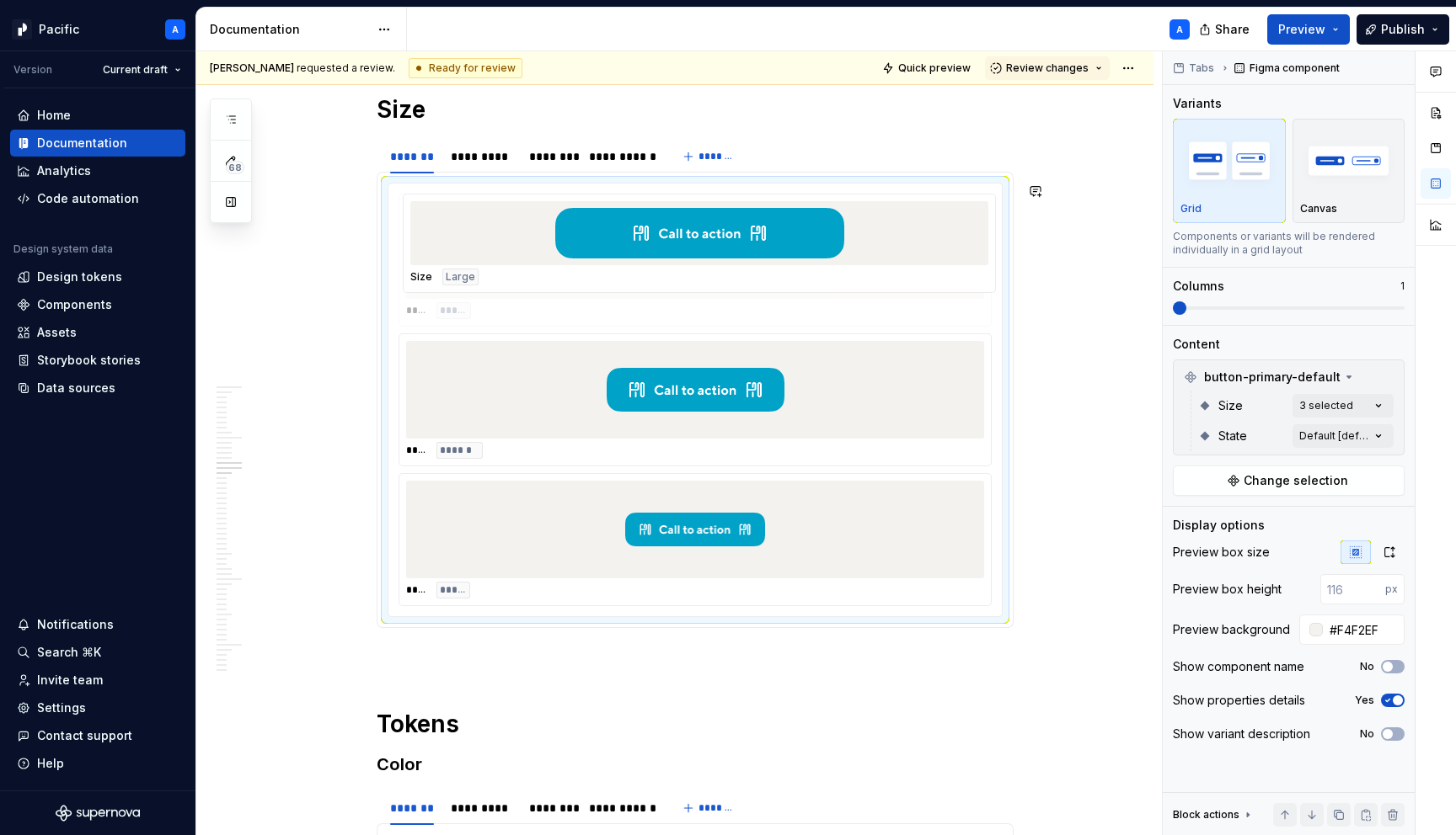
drag, startPoint x: 602, startPoint y: 504, endPoint x: 611, endPoint y: 239, distance: 265.2
click at [611, 239] on body "Pacific A Version Current draft Home Documentation Analytics Code automation De…" at bounding box center [728, 417] width 1456 height 835
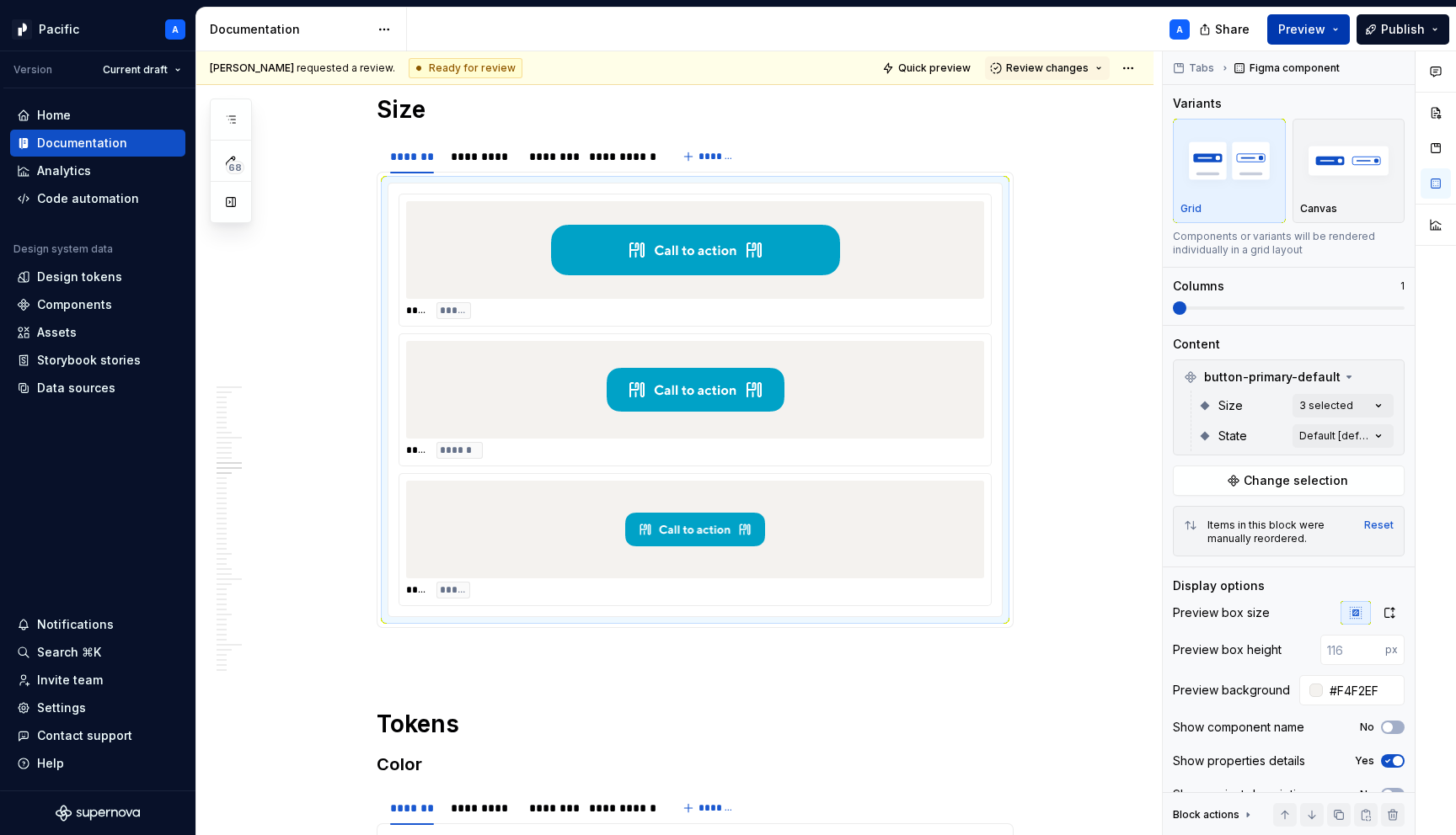
click at [1306, 34] on span "Preview" at bounding box center [1301, 30] width 47 height 17
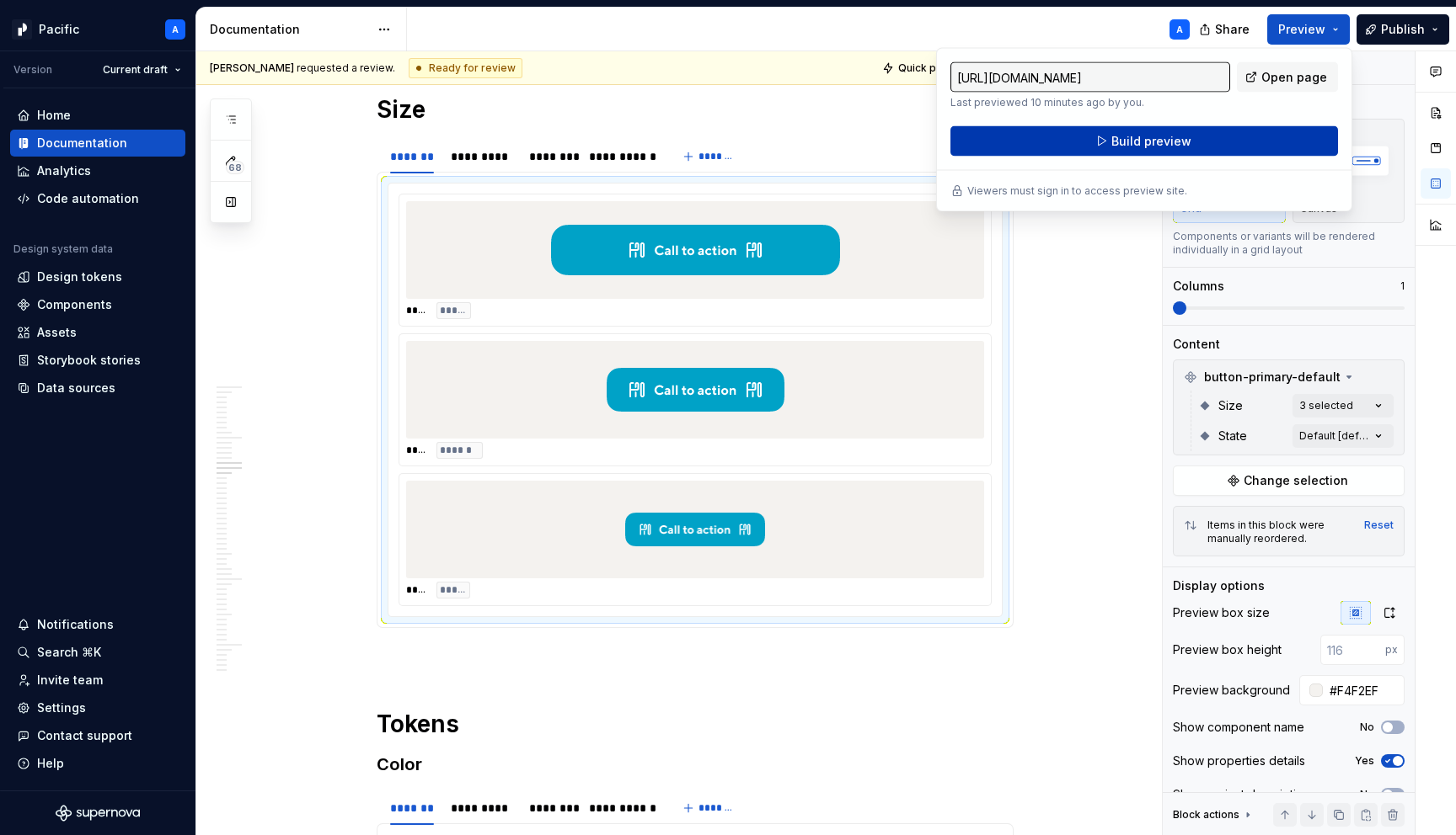
click at [1264, 139] on button "Build preview" at bounding box center [1144, 142] width 387 height 31
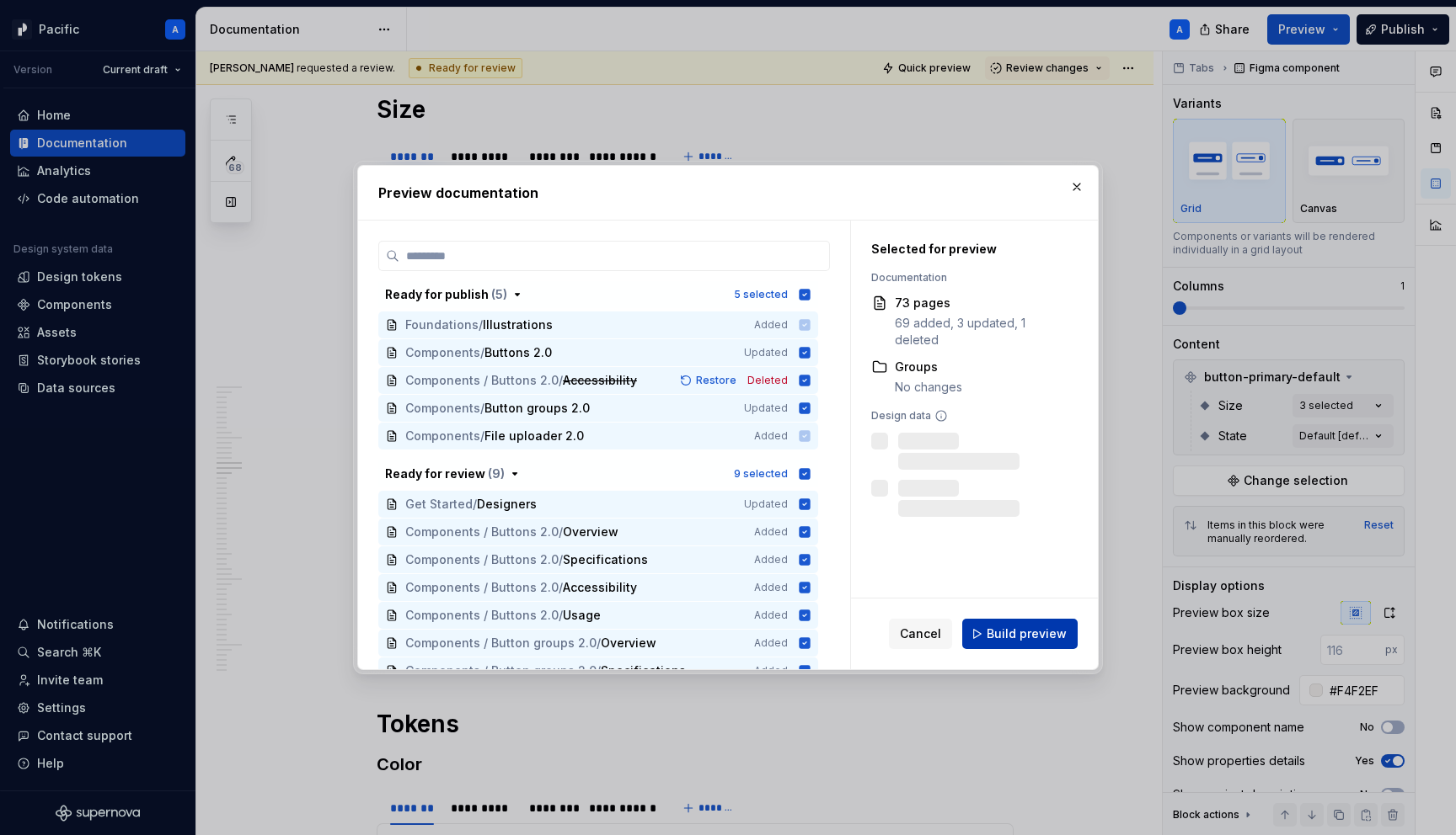
click at [1018, 638] on span "Build preview" at bounding box center [1026, 635] width 80 height 17
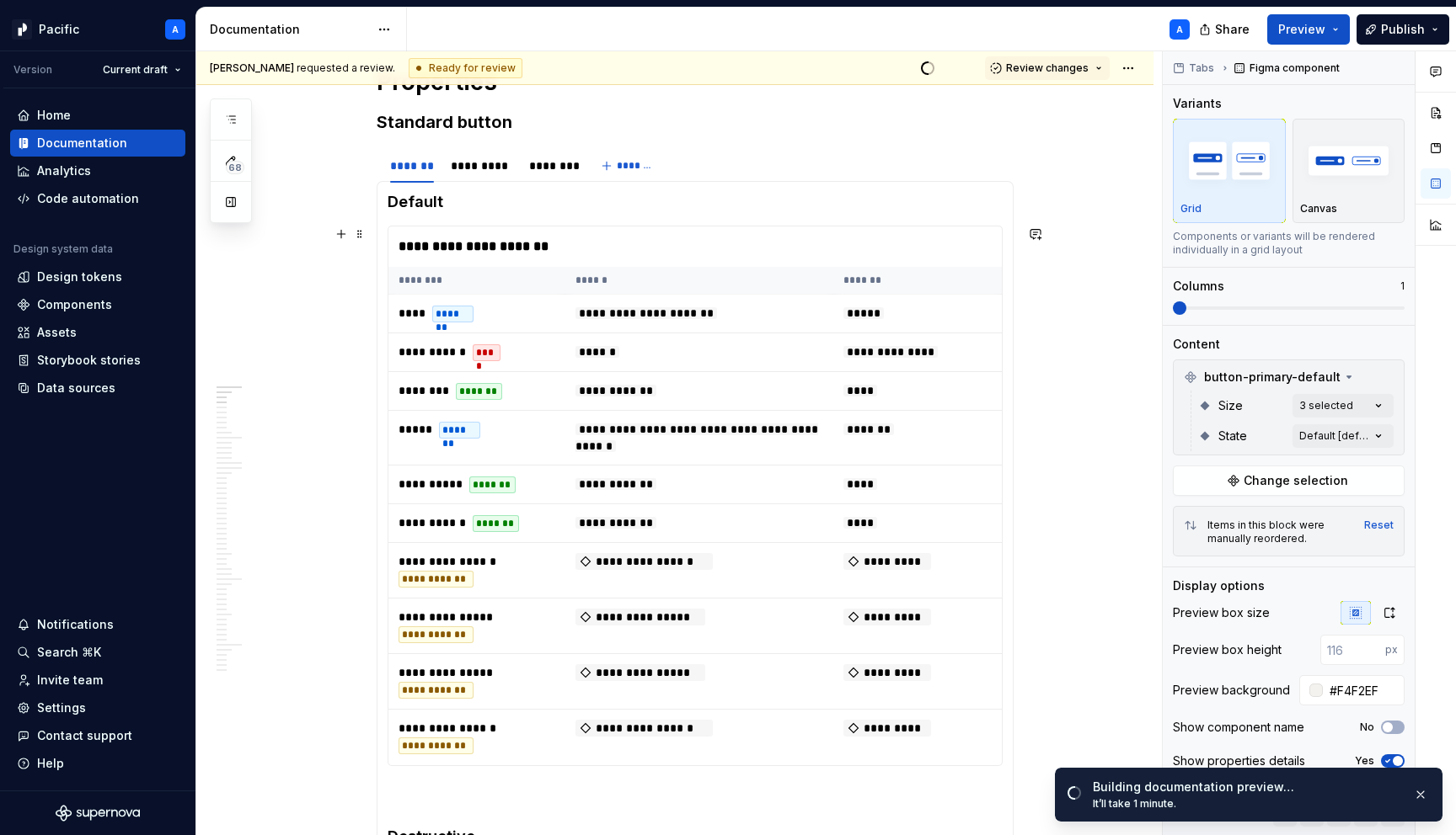
scroll to position [0, 0]
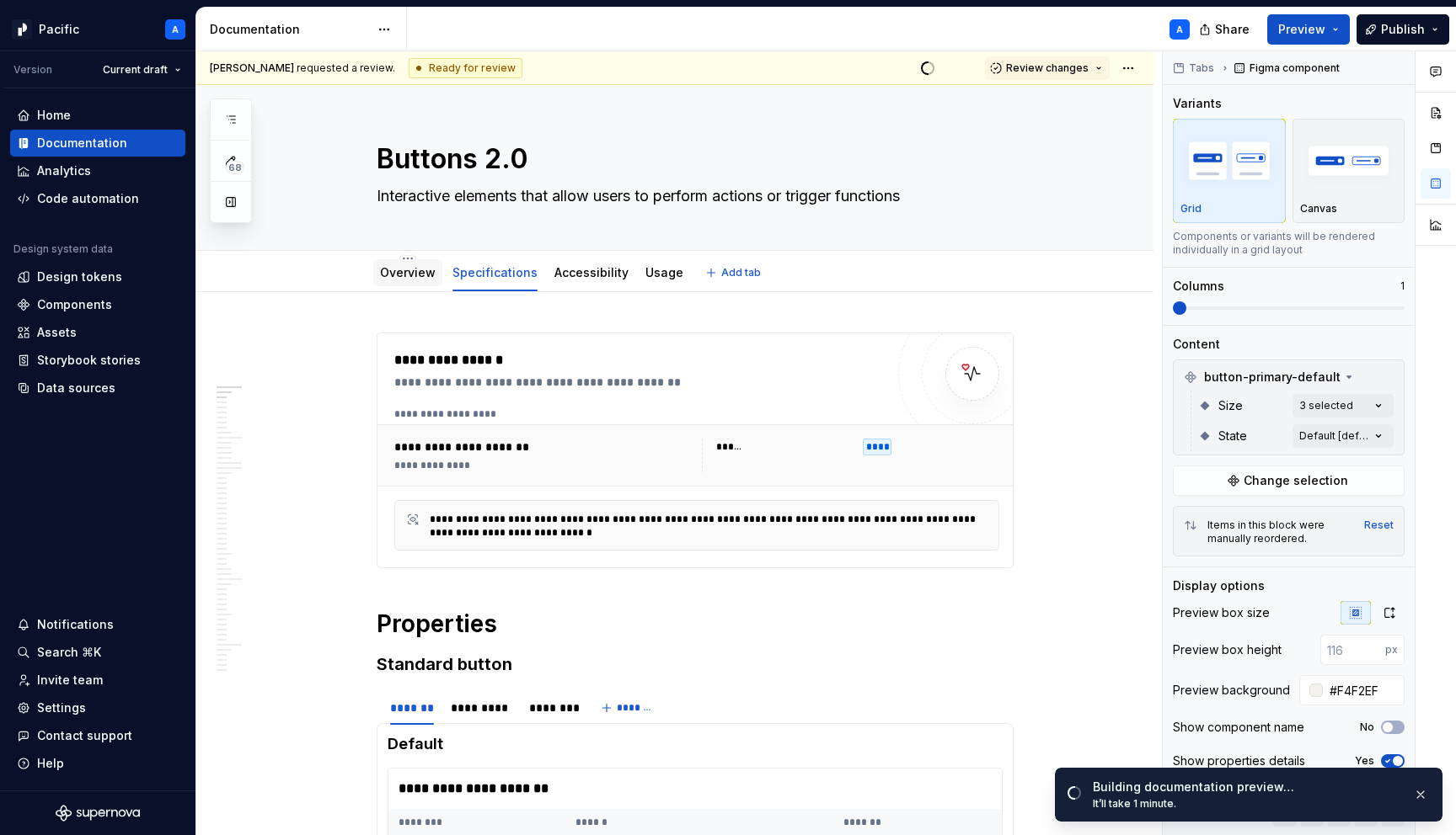
click at [403, 272] on link "Overview" at bounding box center [408, 272] width 56 height 14
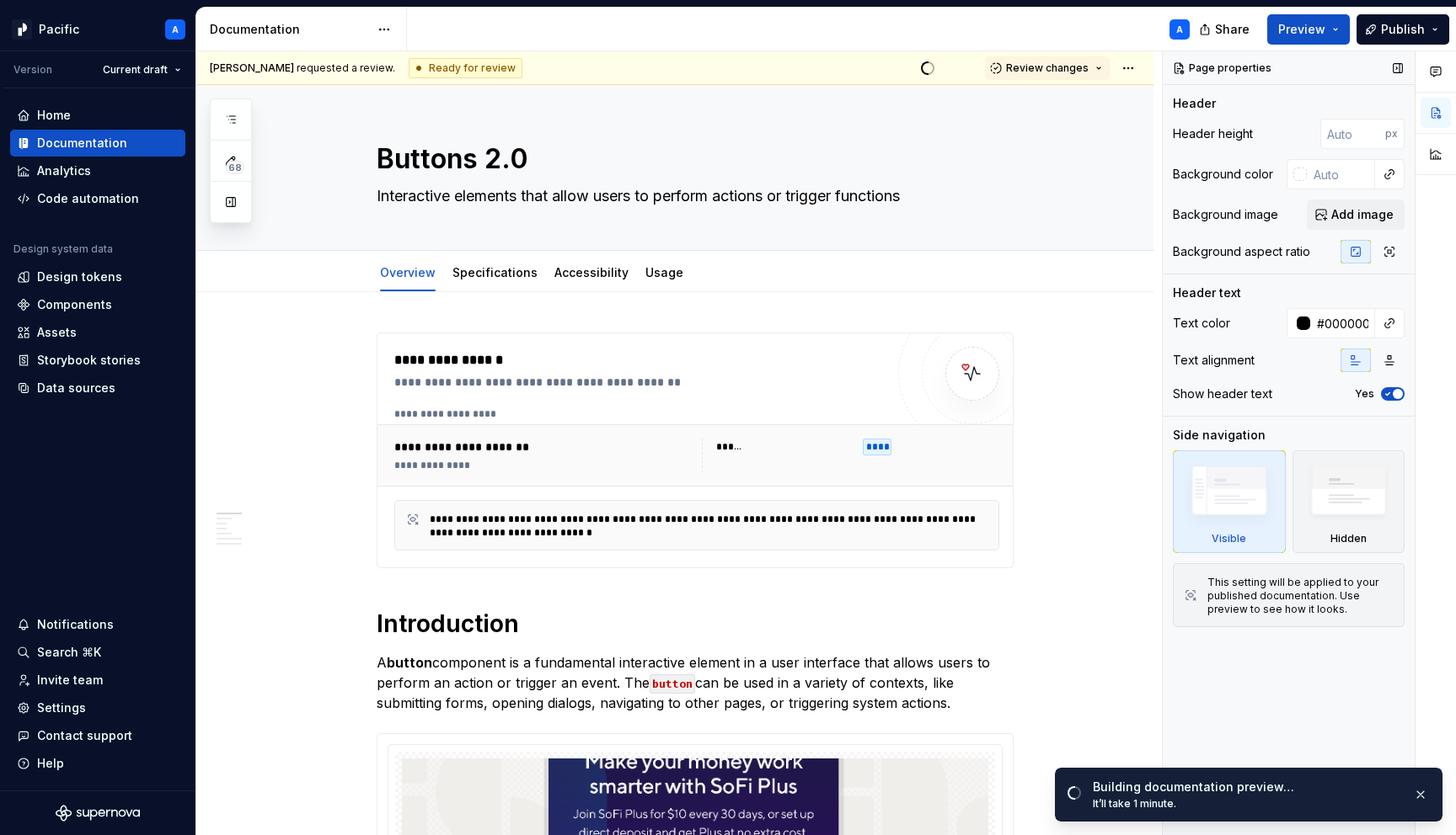
click at [1315, 725] on div "Page properties Header Header height px Background color Background image Add i…" at bounding box center [1288, 444] width 252 height 785
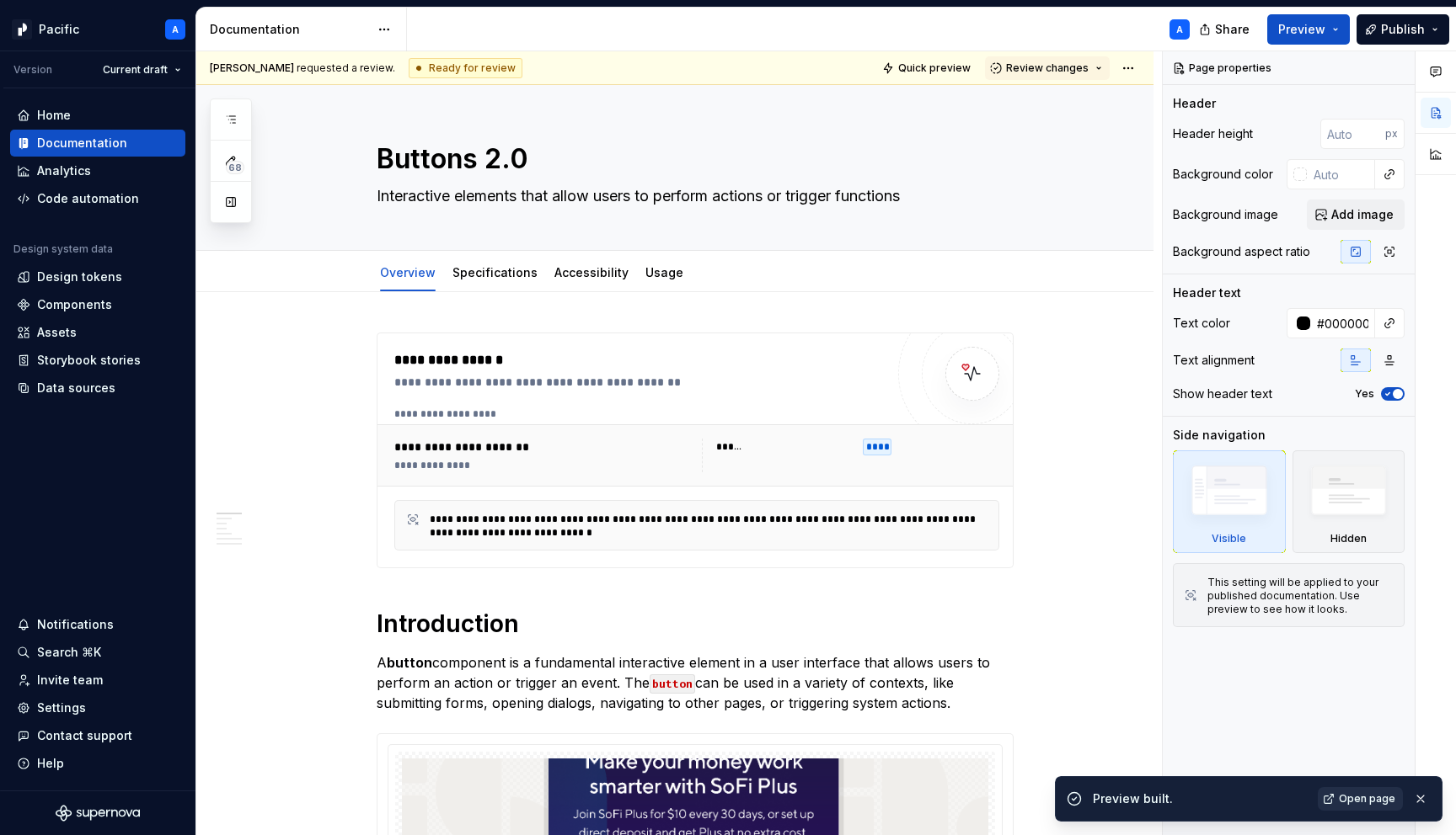
click at [1370, 795] on span "Open page" at bounding box center [1367, 800] width 57 height 13
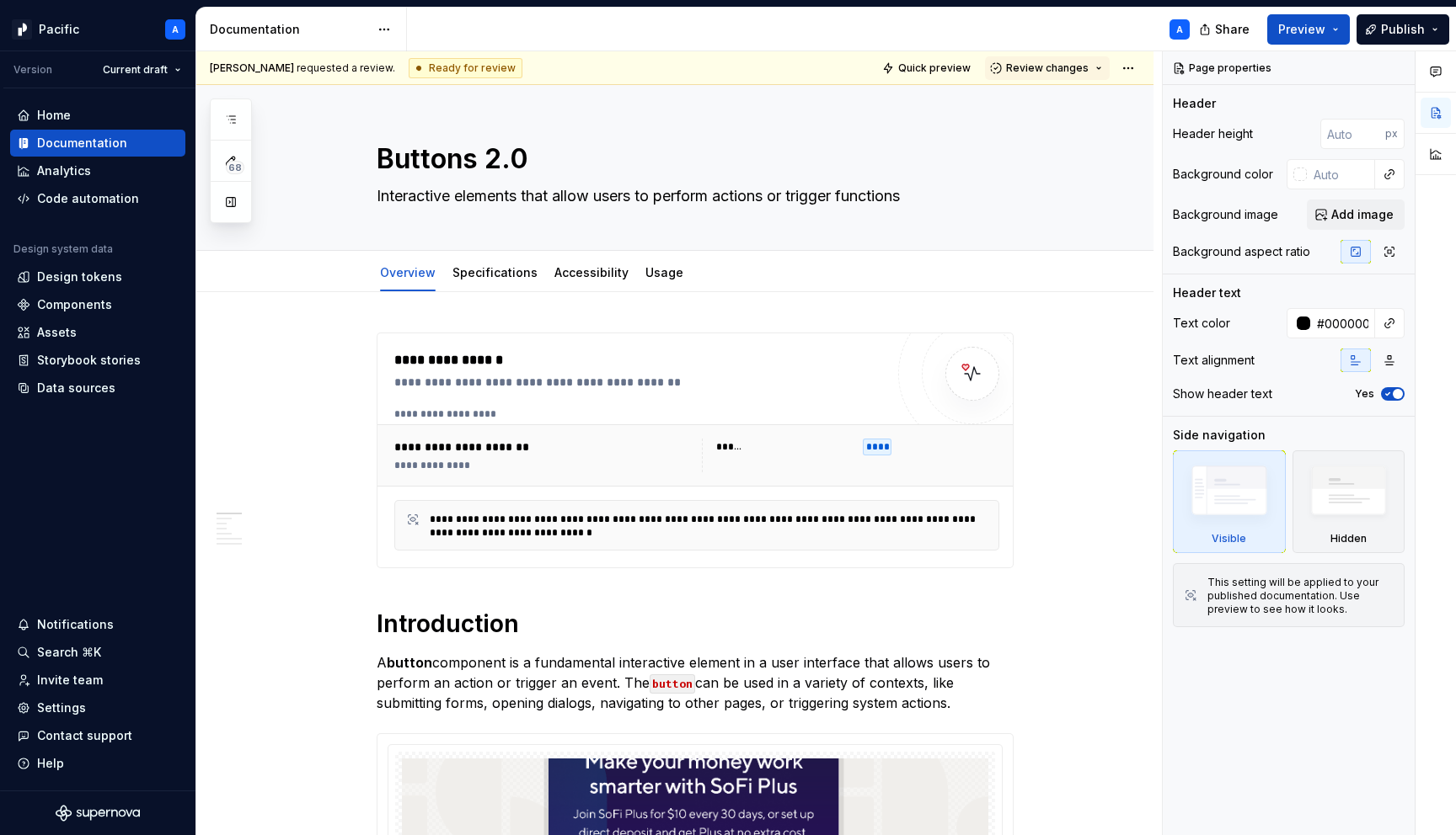
type textarea "*"
